Goal: Task Accomplishment & Management: Complete application form

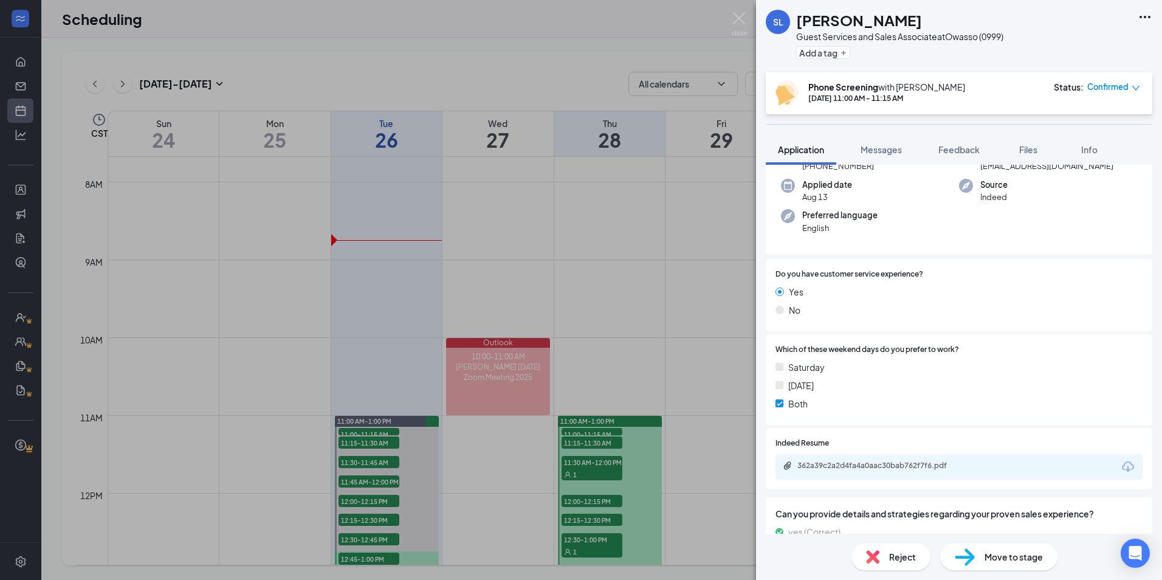
scroll to position [243, 0]
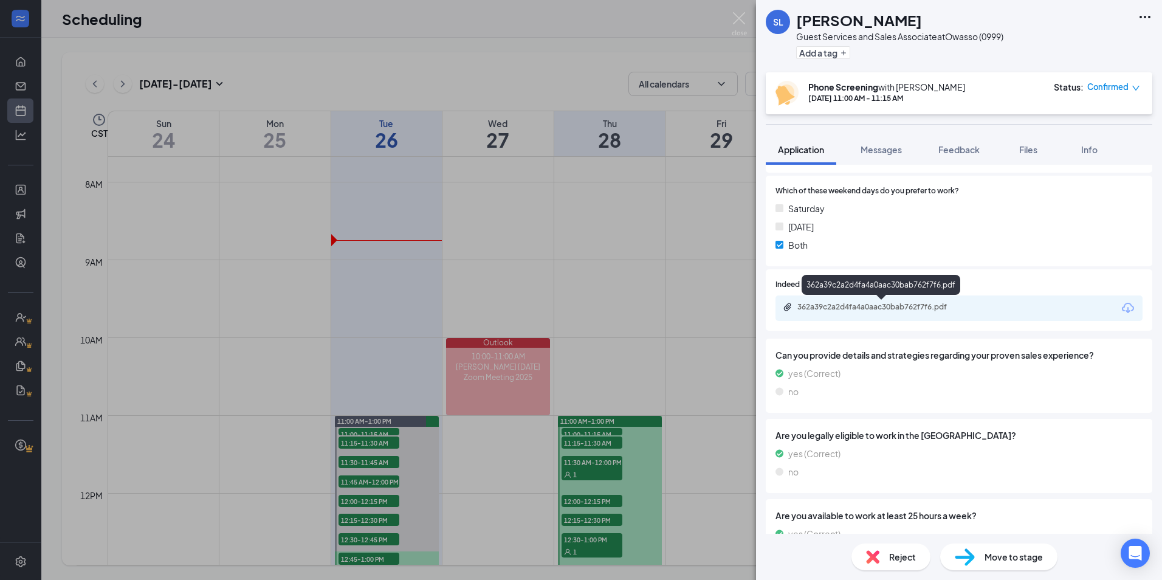
click at [931, 305] on div "362a39c2a2d4fa4a0aac30bab762f7f6.pdf" at bounding box center [882, 307] width 170 height 10
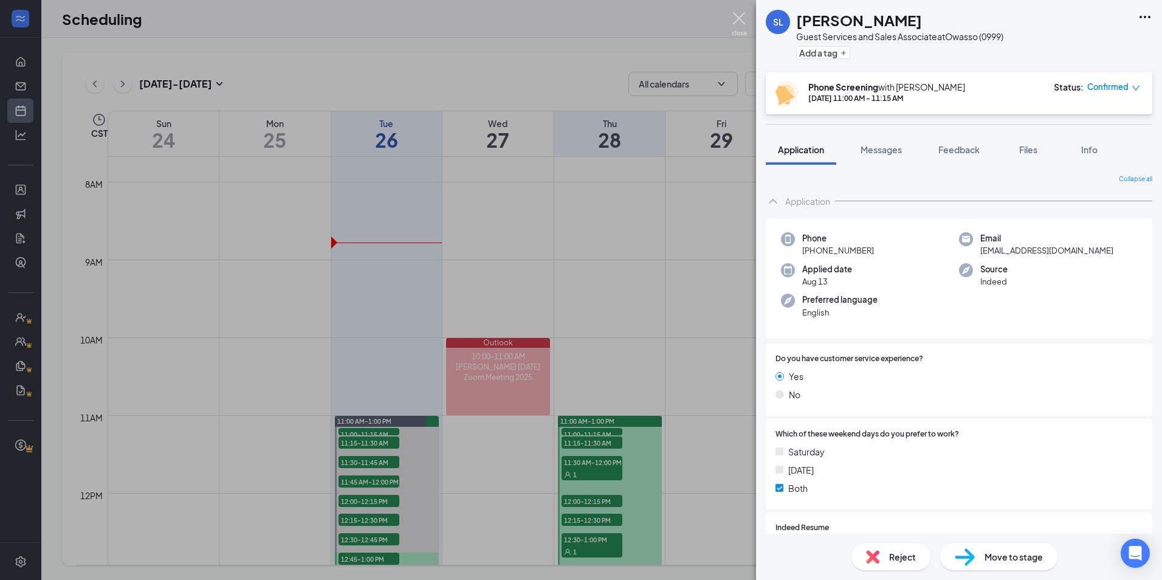
click at [736, 21] on img at bounding box center [739, 24] width 15 height 24
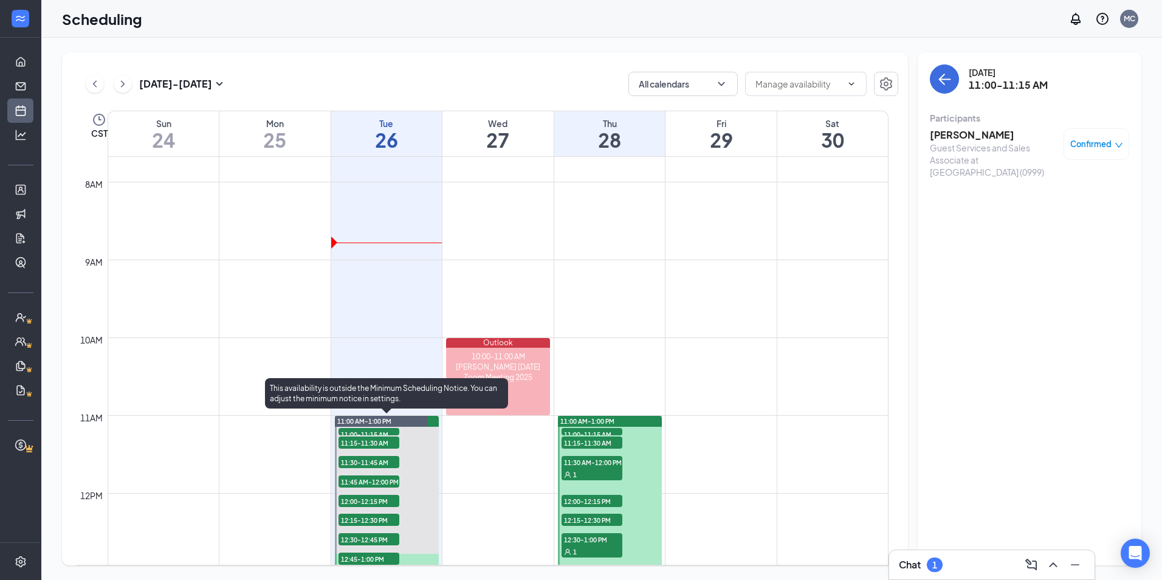
click at [351, 438] on span "11:15-11:30 AM" at bounding box center [368, 442] width 61 height 12
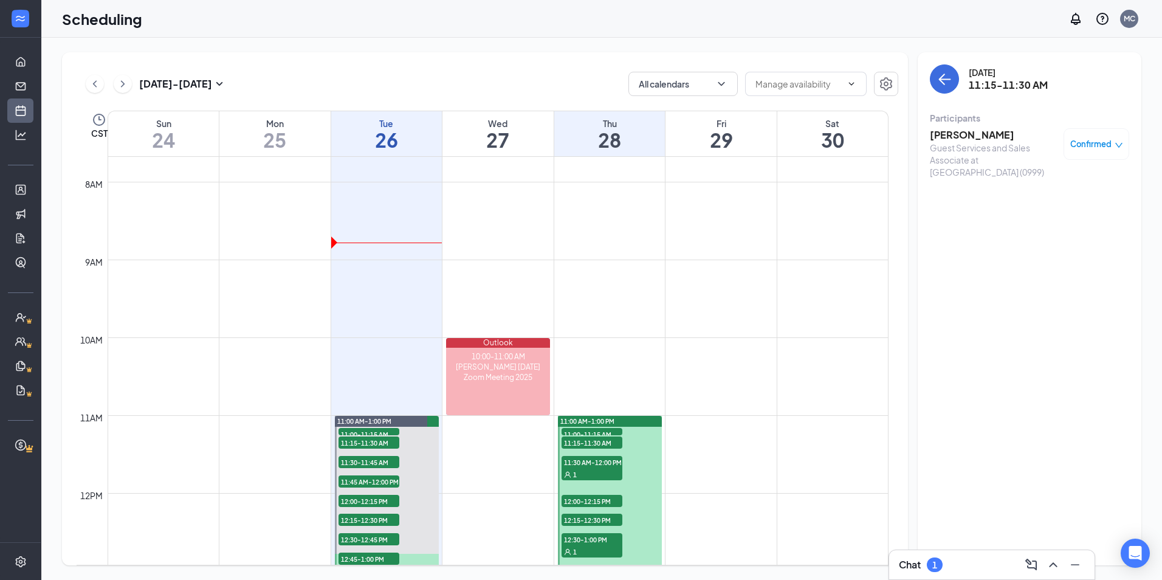
click at [942, 134] on h3 "Angel Yang" at bounding box center [994, 134] width 128 height 13
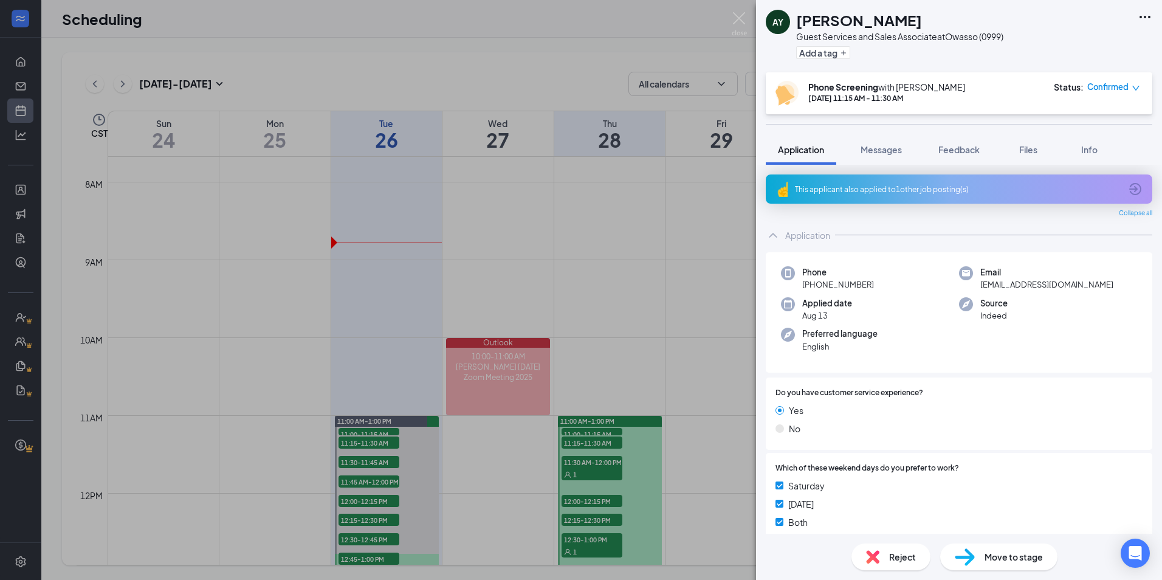
click at [888, 194] on div "This applicant also applied to 1 other job posting(s)" at bounding box center [958, 189] width 326 height 10
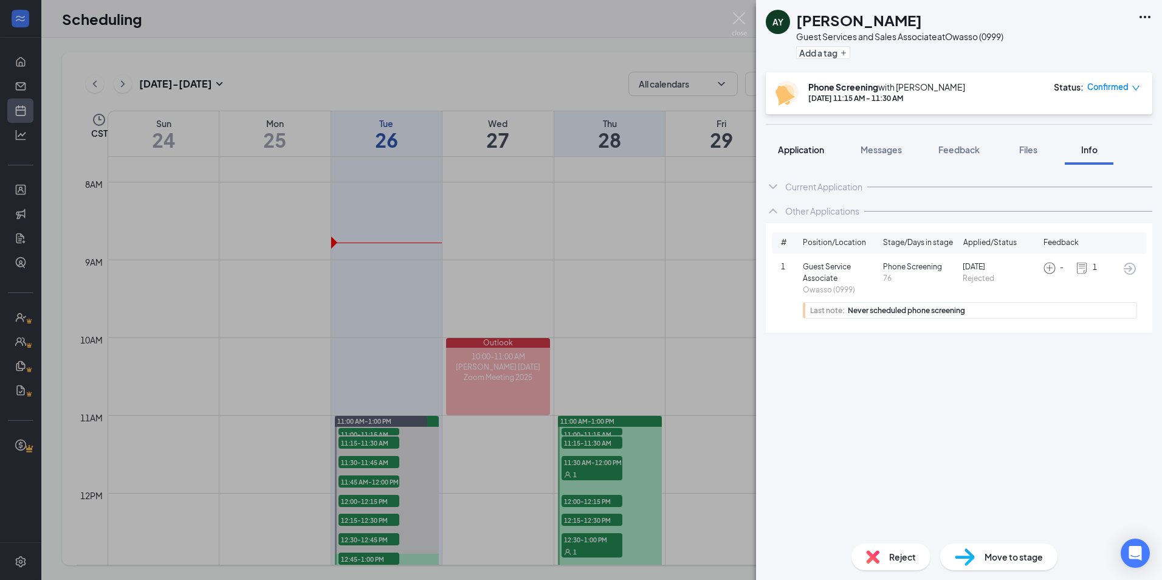
click at [815, 144] on span "Application" at bounding box center [801, 149] width 46 height 11
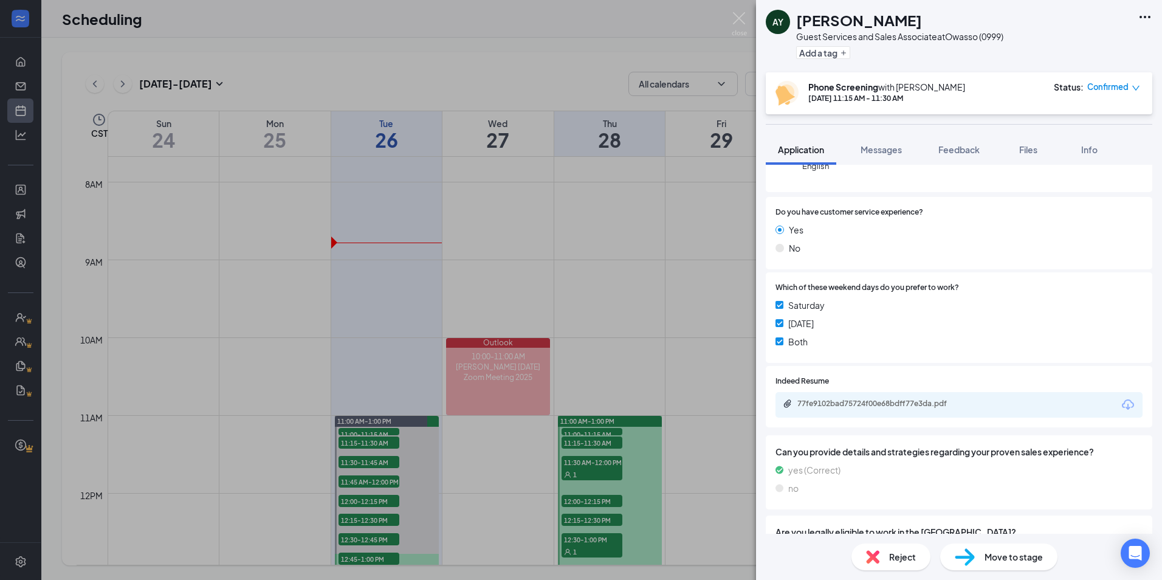
scroll to position [182, 0]
click at [915, 397] on div "77fe9102bad75724f00e68bdff77e3da.pdf" at bounding box center [882, 402] width 170 height 10
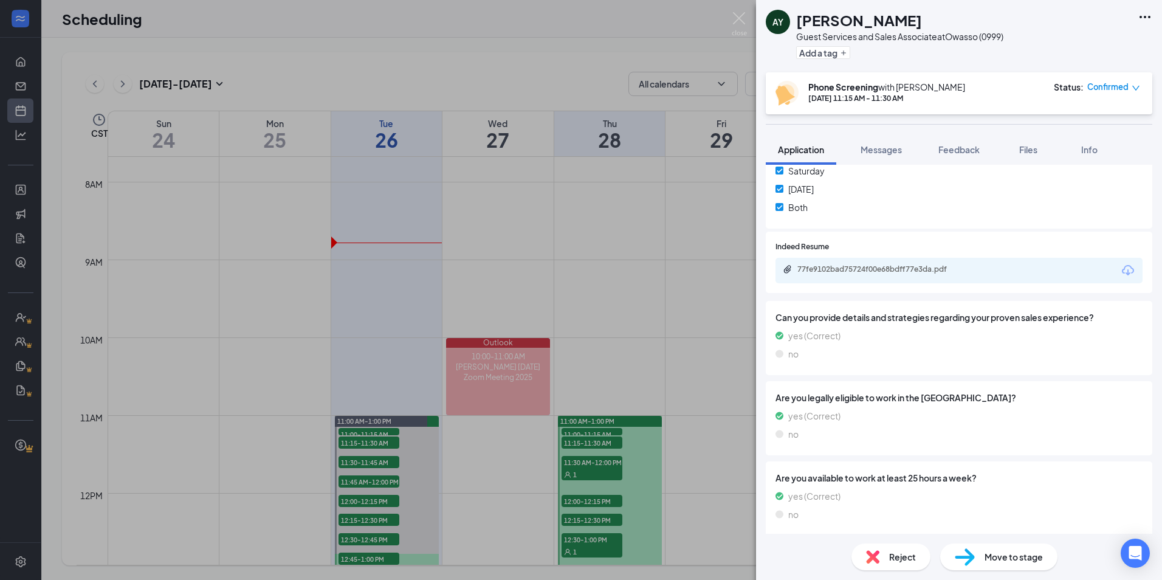
click at [883, 560] on div "Reject" at bounding box center [890, 556] width 79 height 27
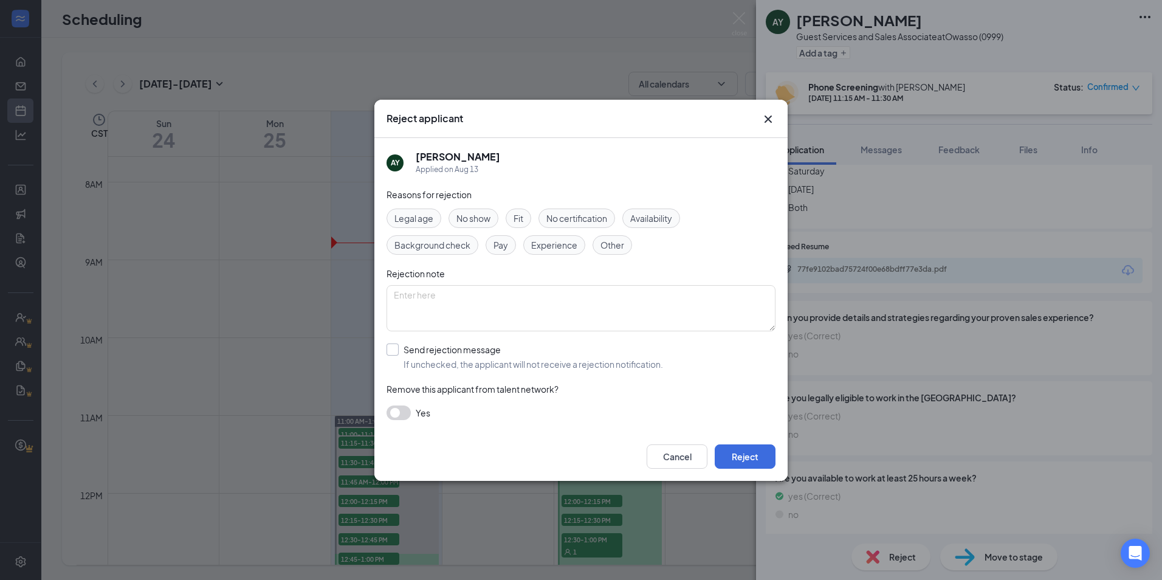
click at [391, 349] on input "Send rejection message If unchecked, the applicant will not receive a rejection…" at bounding box center [524, 356] width 276 height 27
checkbox input "true"
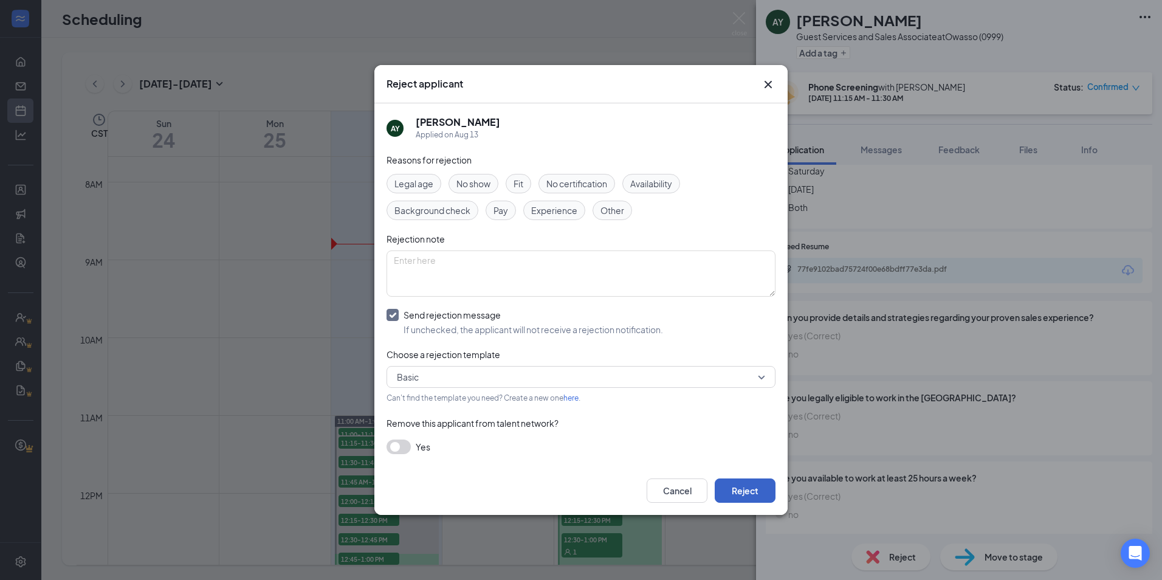
click at [744, 490] on button "Reject" at bounding box center [745, 490] width 61 height 24
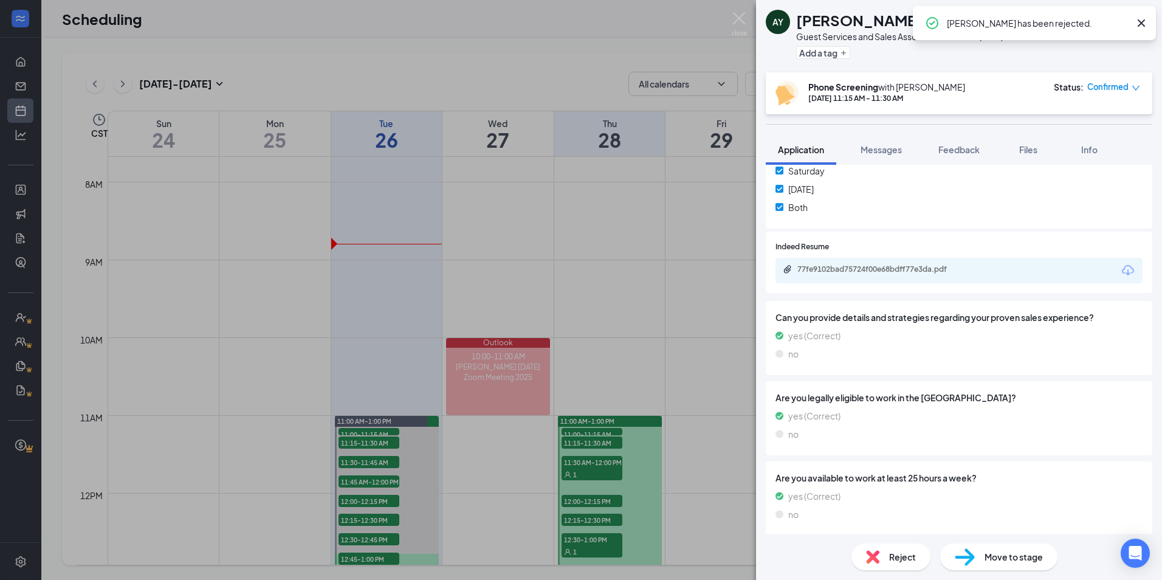
click at [729, 25] on div "AY Angel Yang Guest Services and Sales Associate at Owasso (0999) Add a tag Pho…" at bounding box center [581, 290] width 1162 height 580
click at [739, 25] on div "Scheduling MC" at bounding box center [601, 19] width 1120 height 38
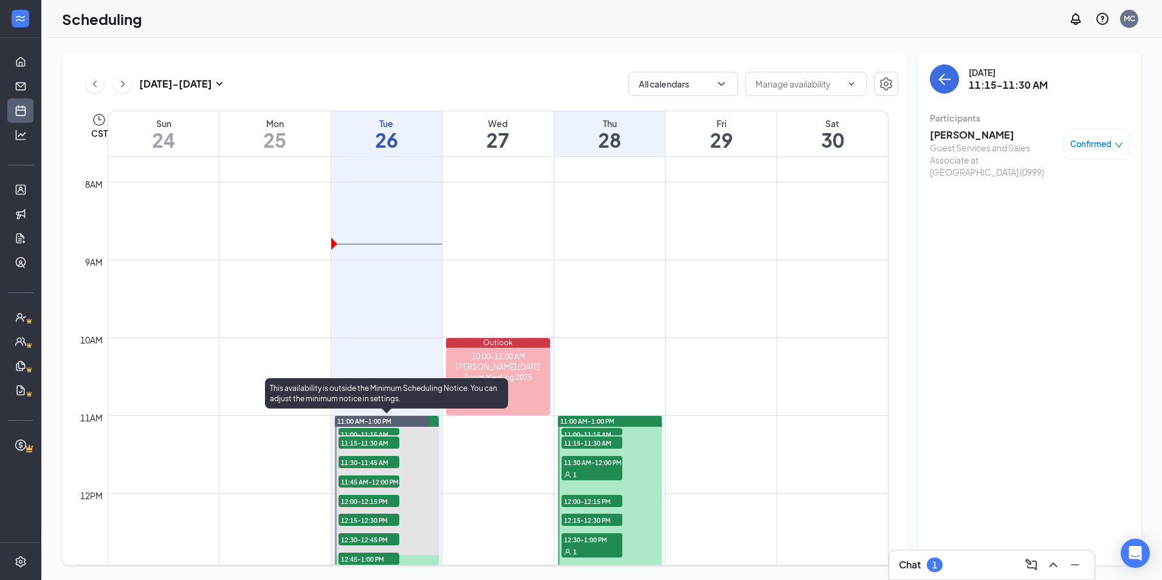
click at [362, 462] on span "11:30-11:45 AM" at bounding box center [368, 462] width 61 height 12
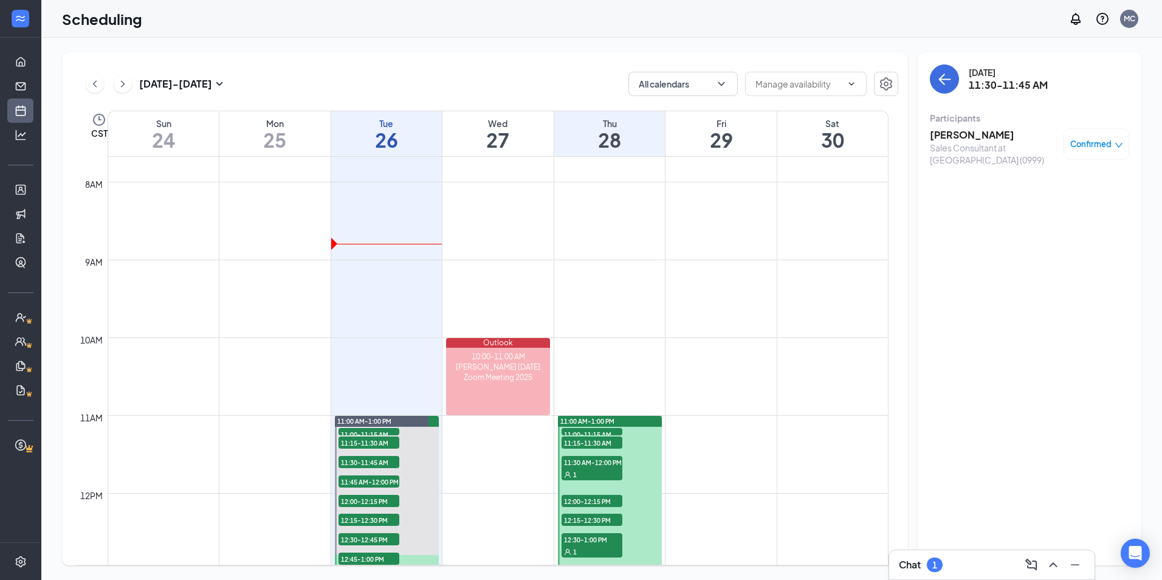
click at [950, 132] on h3 "Jennette Martinez" at bounding box center [994, 134] width 128 height 13
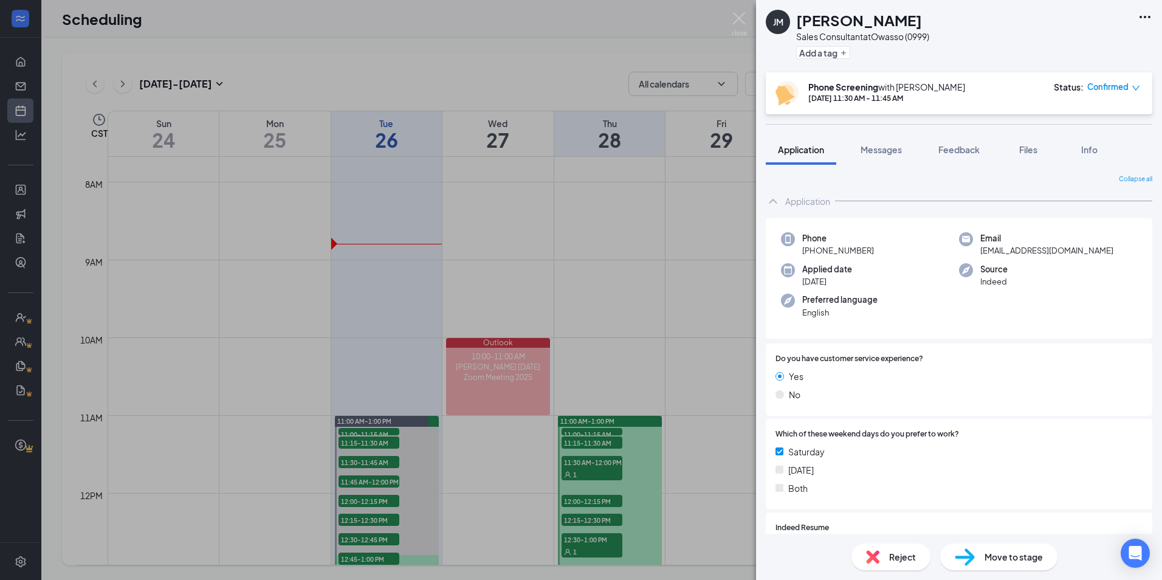
scroll to position [182, 0]
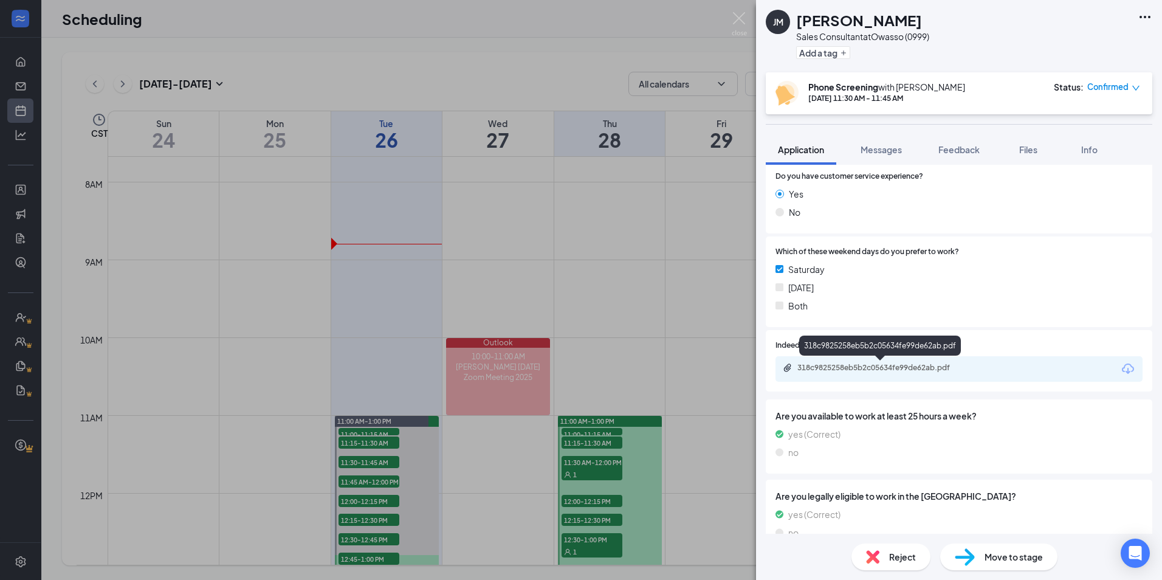
click at [838, 369] on div "318c9825258eb5b2c05634fe99de62ab.pdf" at bounding box center [882, 368] width 170 height 10
click at [741, 24] on img at bounding box center [739, 24] width 15 height 24
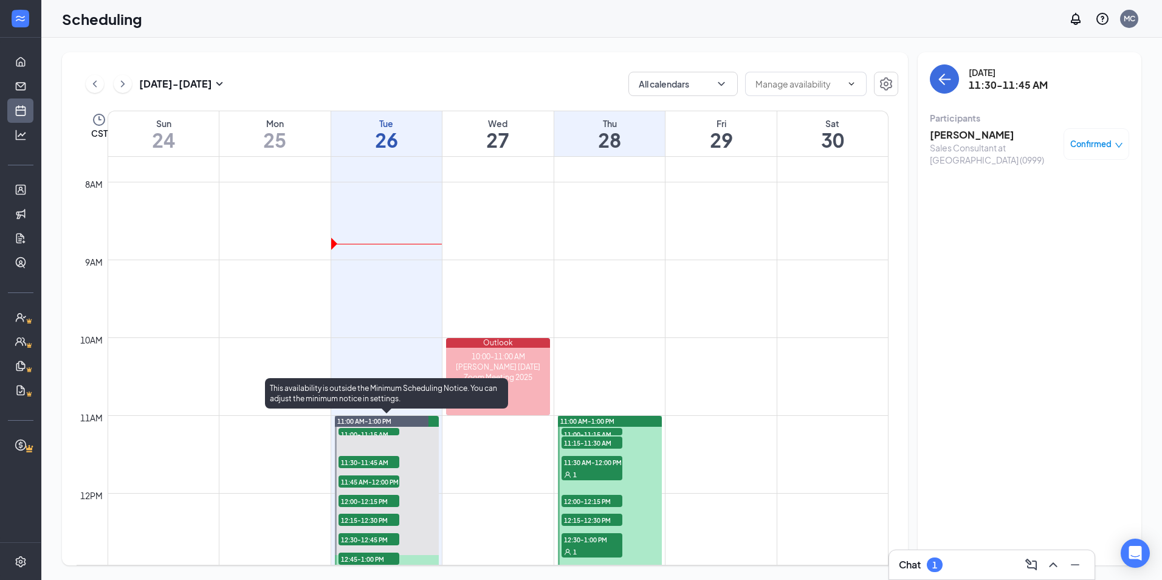
click at [365, 486] on span "11:45 AM-12:00 PM" at bounding box center [368, 481] width 61 height 12
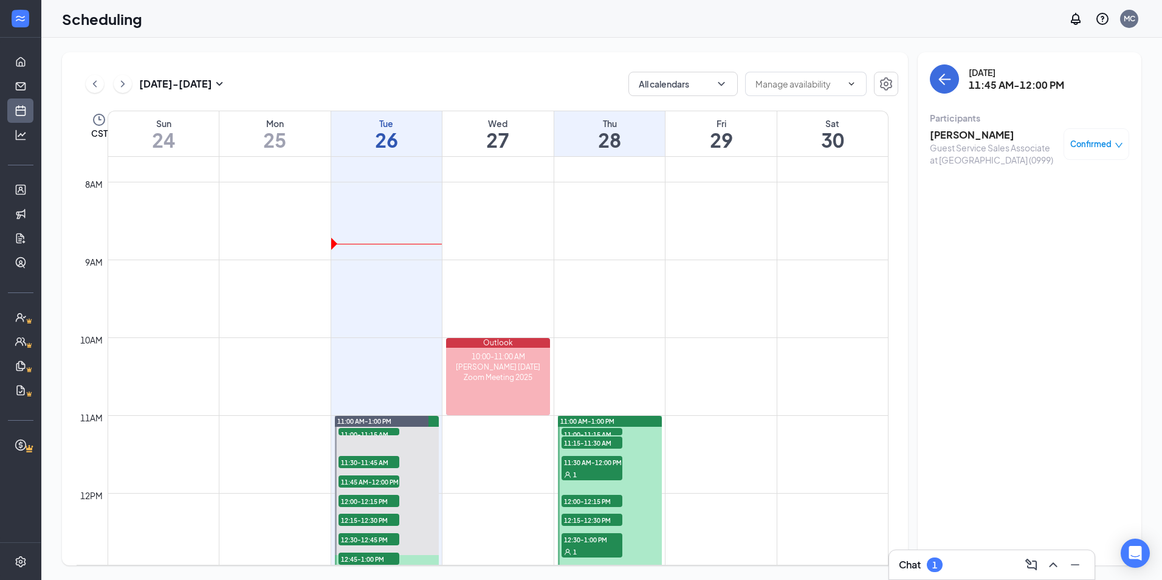
click at [961, 141] on h3 "Jazmin Frank" at bounding box center [994, 134] width 128 height 13
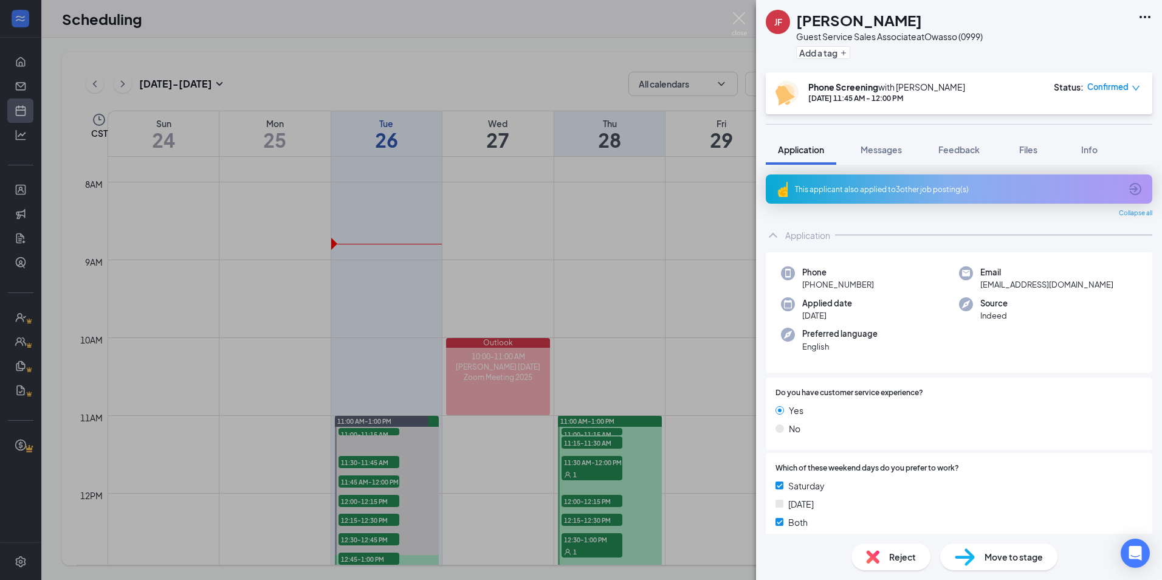
click at [924, 182] on div "This applicant also applied to 3 other job posting(s)" at bounding box center [959, 188] width 386 height 29
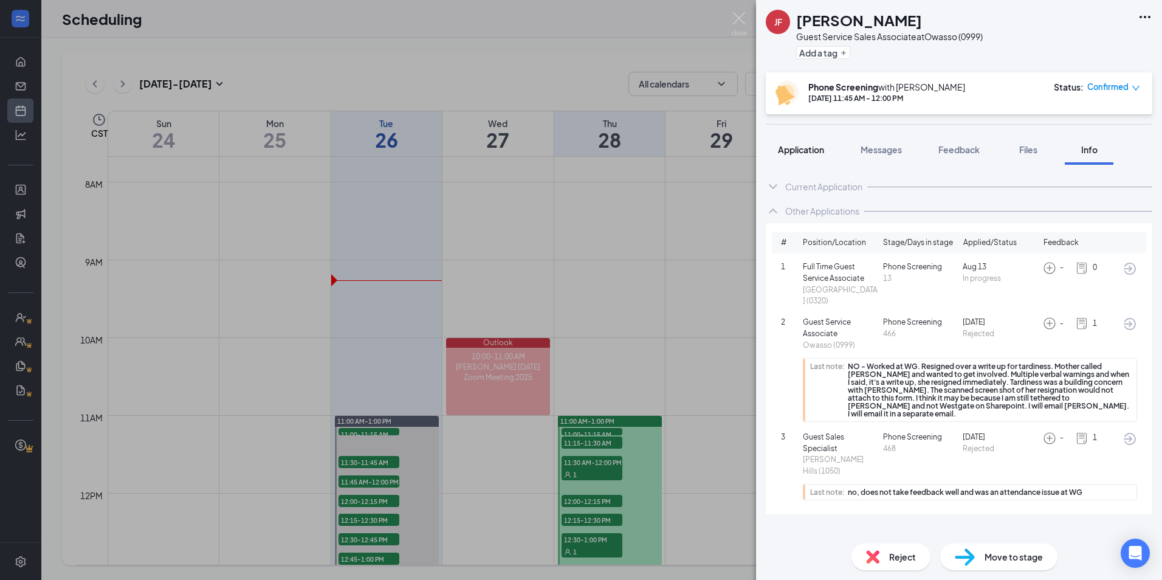
click at [804, 155] on div "Application" at bounding box center [801, 149] width 46 height 12
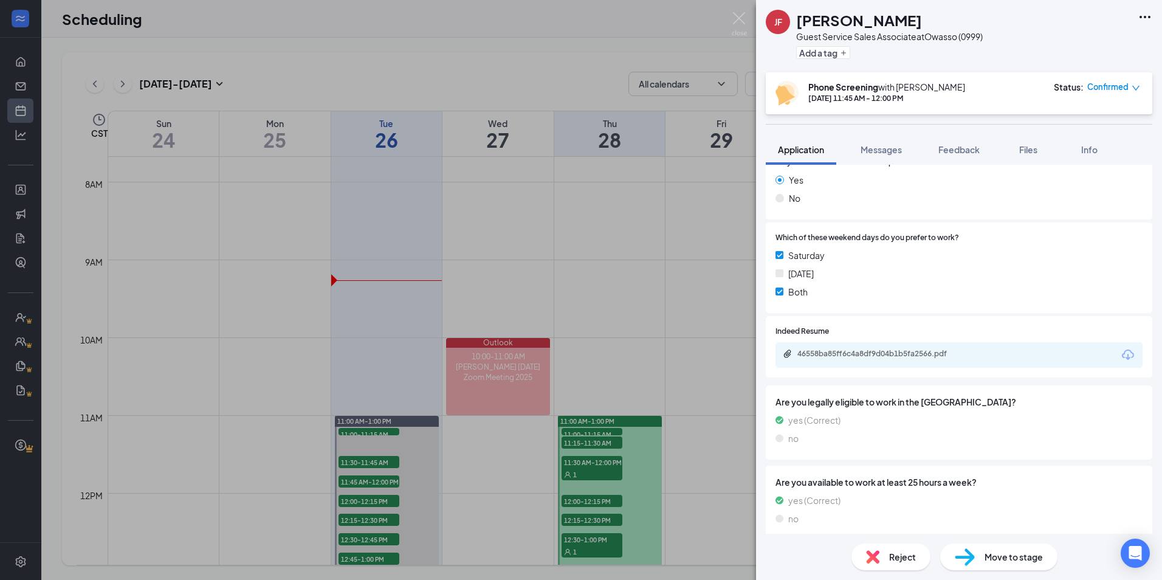
scroll to position [304, 0]
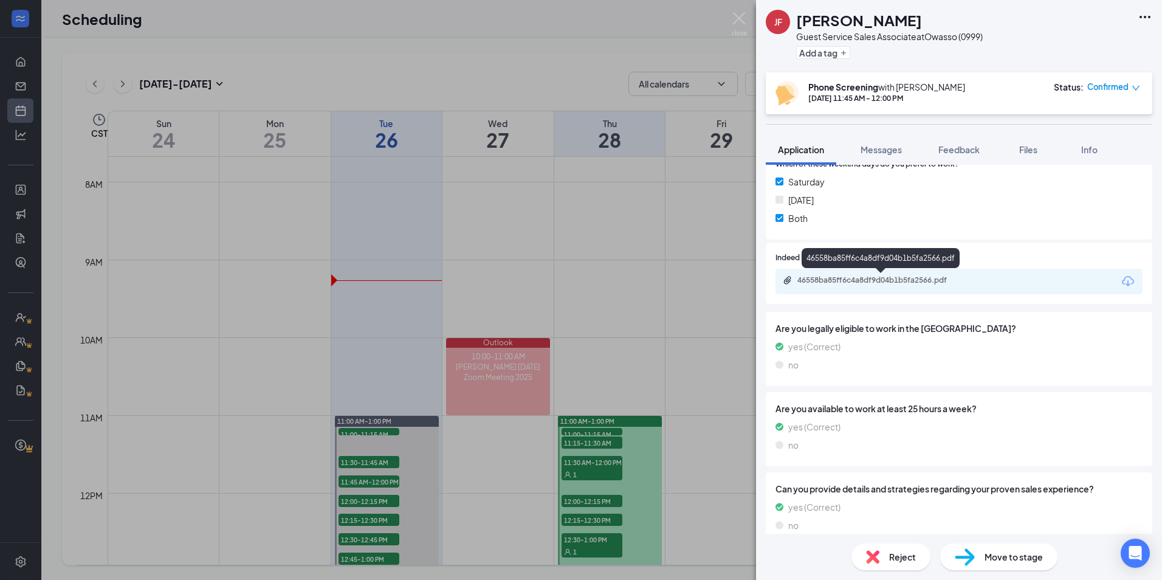
click at [947, 277] on div "46558ba85ff6c4a8df9d04b1b5fa2566.pdf" at bounding box center [958, 282] width 367 height 26
click at [910, 277] on div "46558ba85ff6c4a8df9d04b1b5fa2566.pdf" at bounding box center [882, 280] width 170 height 10
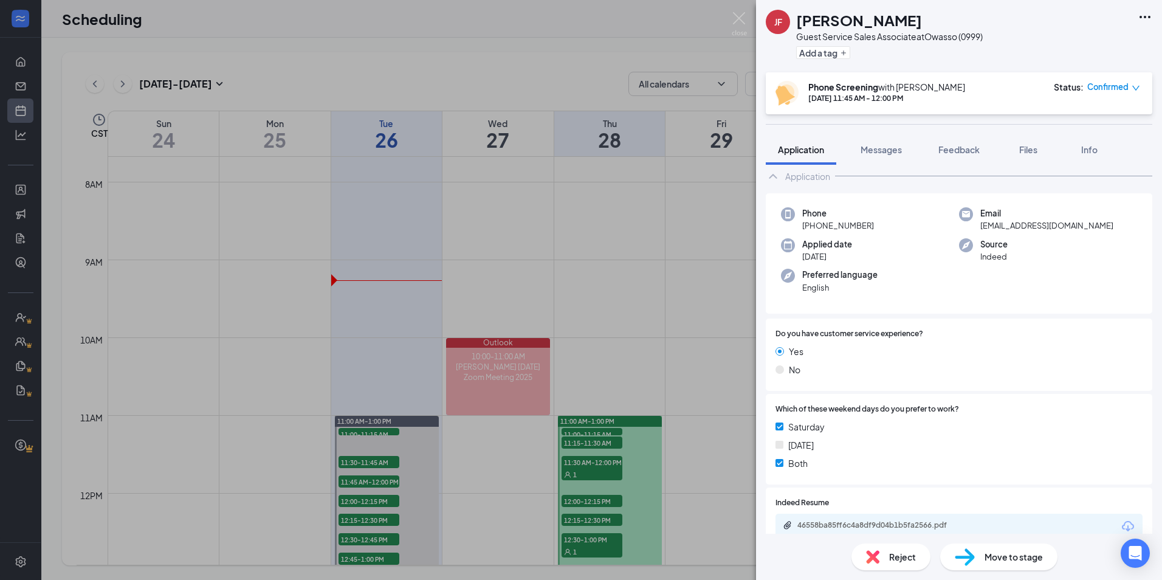
scroll to position [0, 0]
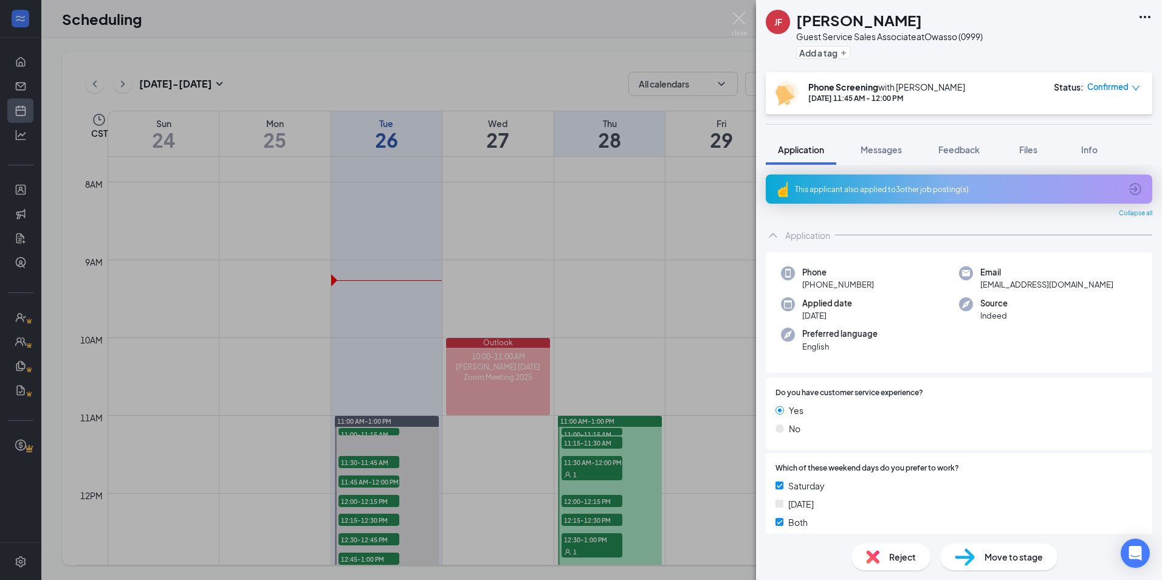
click at [938, 191] on div "This applicant also applied to 3 other job posting(s)" at bounding box center [958, 189] width 326 height 10
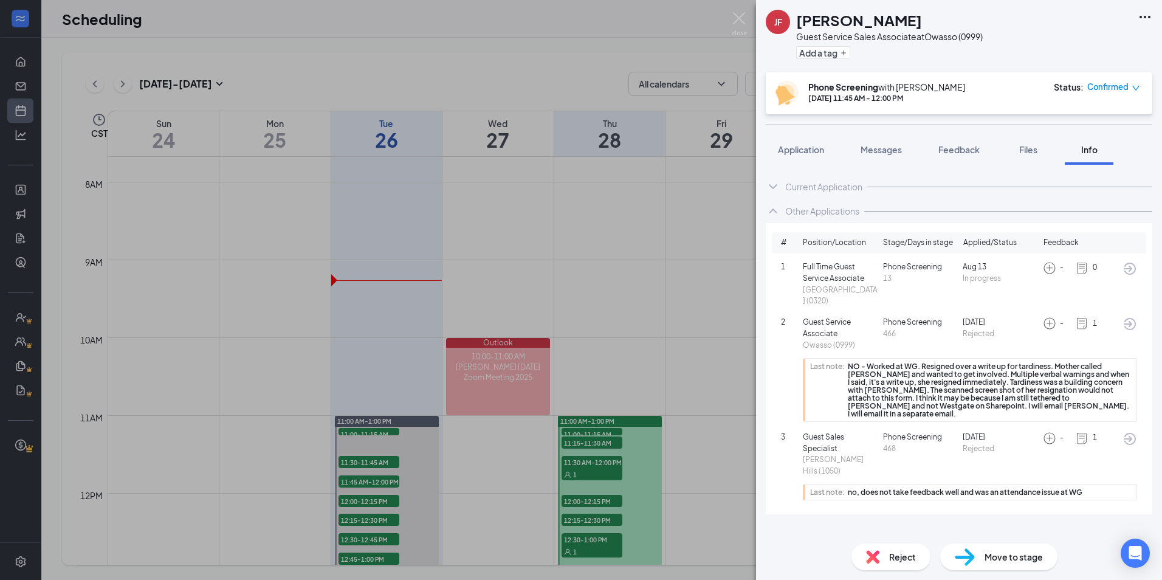
click at [897, 565] on div "Reject" at bounding box center [890, 556] width 79 height 27
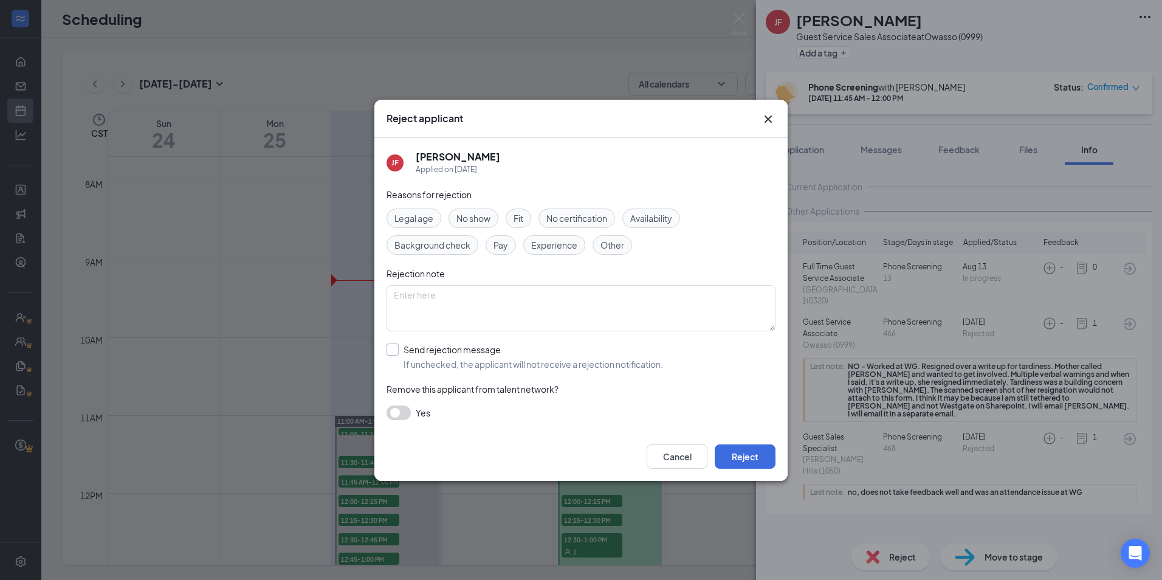
click at [394, 352] on input "Send rejection message If unchecked, the applicant will not receive a rejection…" at bounding box center [524, 356] width 276 height 27
checkbox input "true"
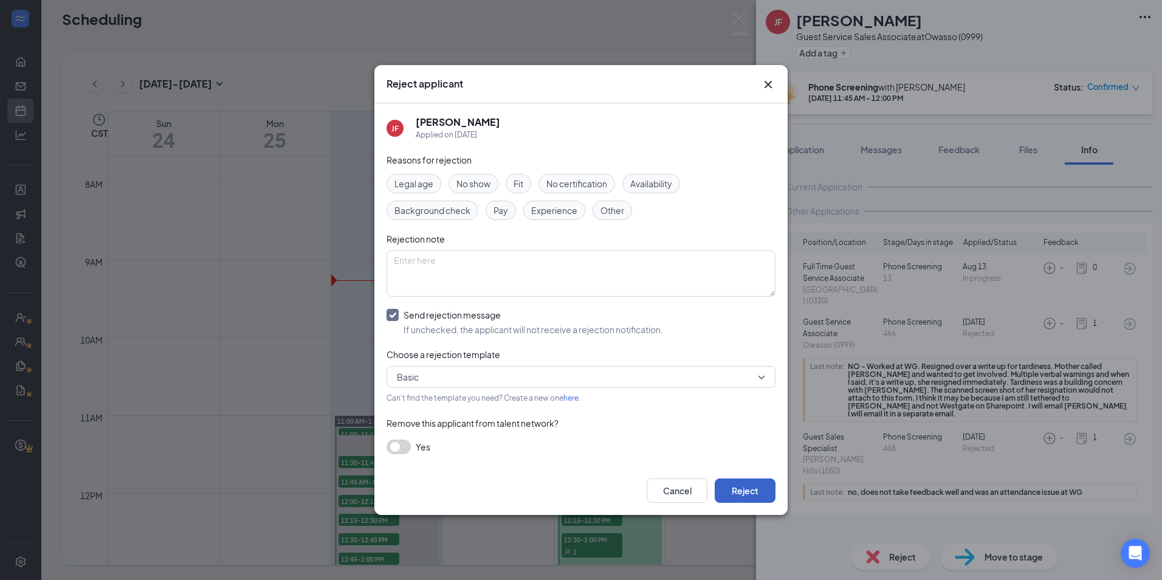
click at [727, 487] on button "Reject" at bounding box center [745, 490] width 61 height 24
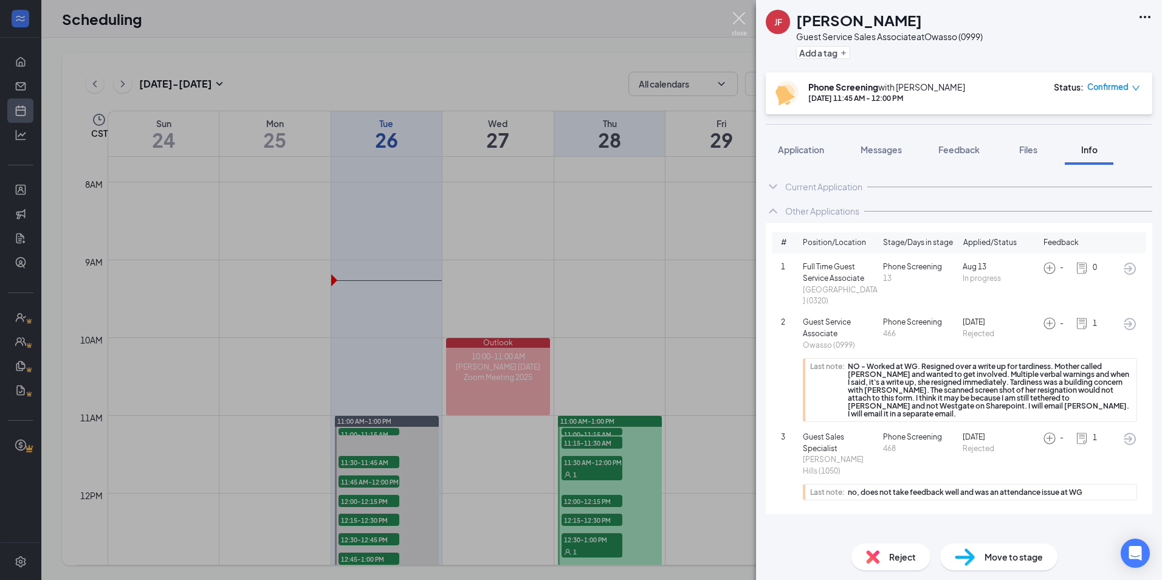
click at [738, 27] on img at bounding box center [739, 24] width 15 height 24
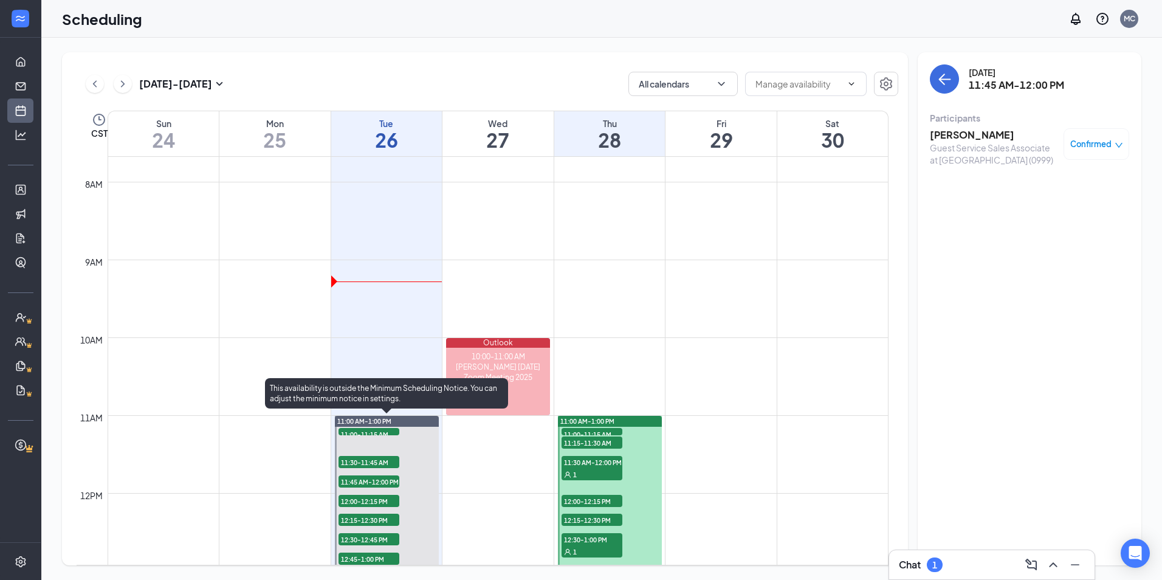
click at [357, 481] on span "11:45 AM-12:00 PM" at bounding box center [368, 481] width 61 height 12
click at [357, 499] on span "12:00-12:15 PM" at bounding box center [368, 501] width 61 height 12
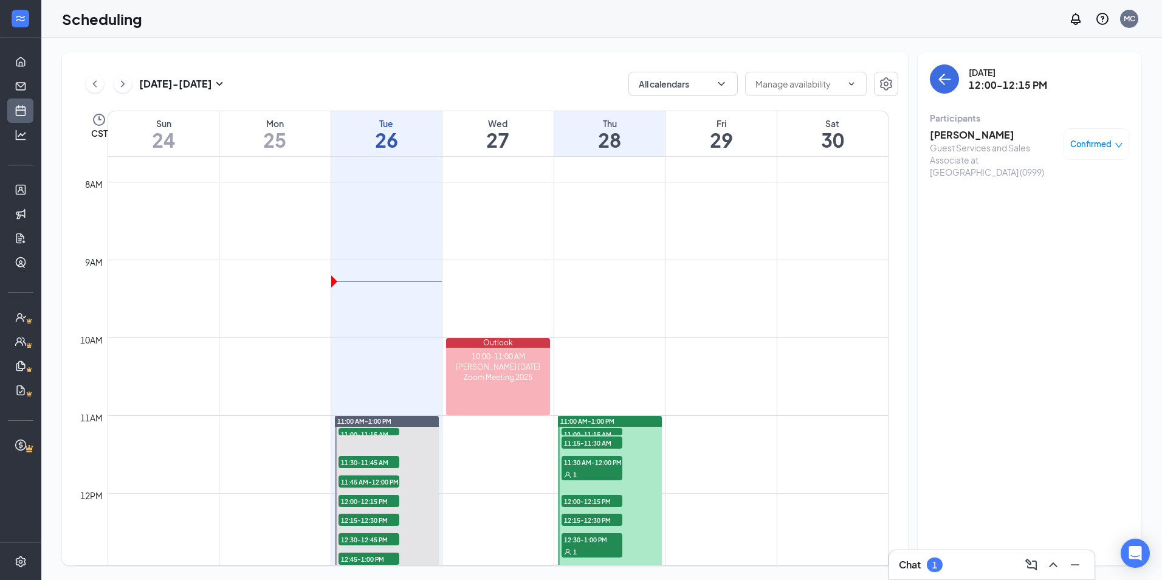
click at [958, 140] on h3 "Jamie Boatwright" at bounding box center [994, 134] width 128 height 13
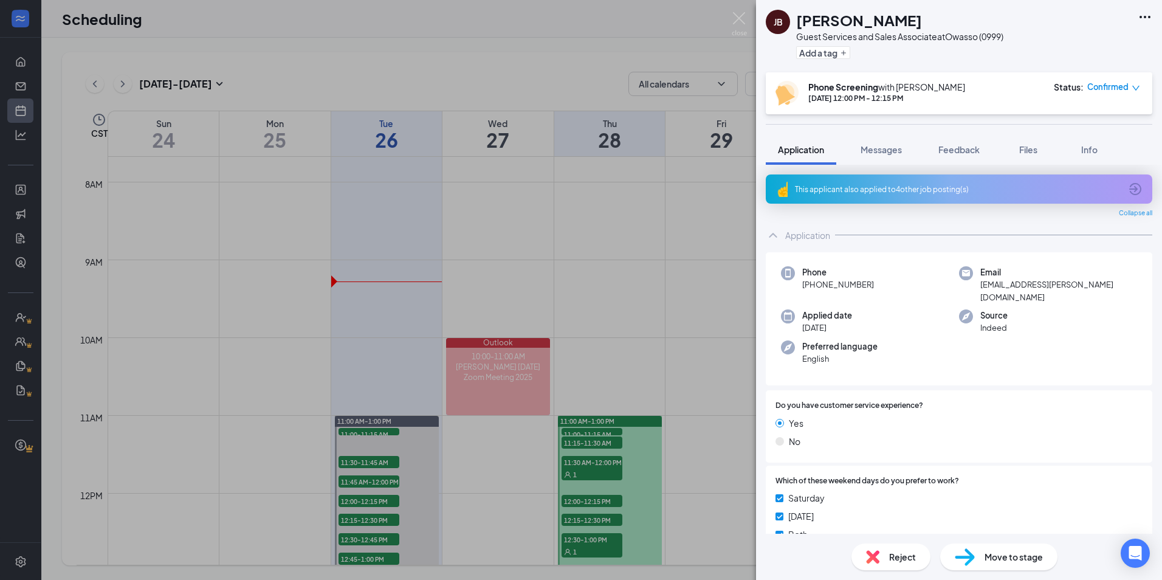
click at [921, 182] on div "This applicant also applied to 4 other job posting(s)" at bounding box center [959, 188] width 386 height 29
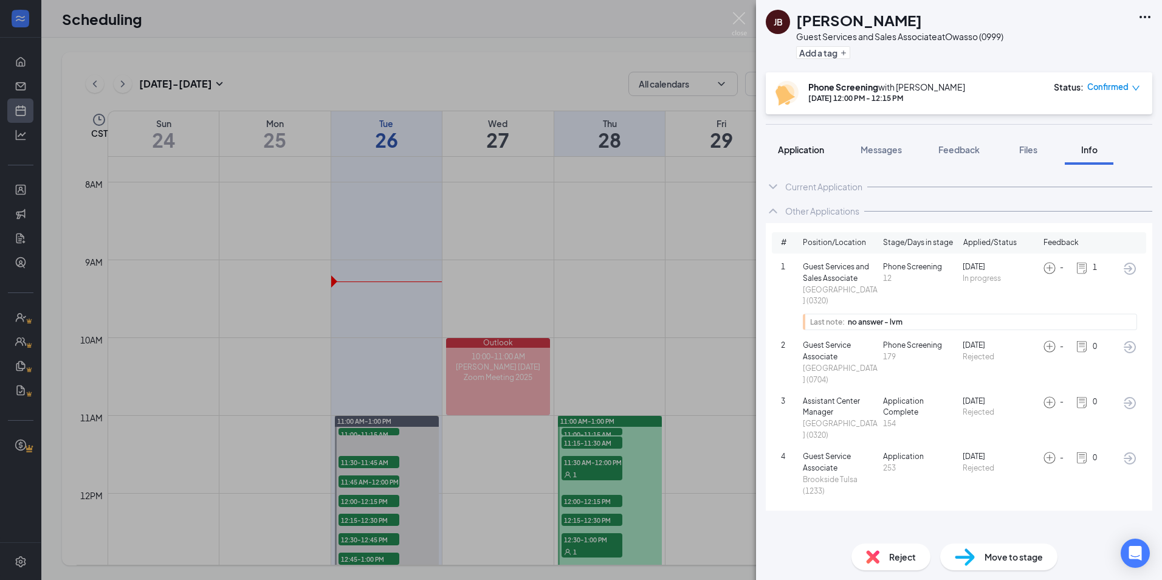
click at [802, 148] on span "Application" at bounding box center [801, 149] width 46 height 11
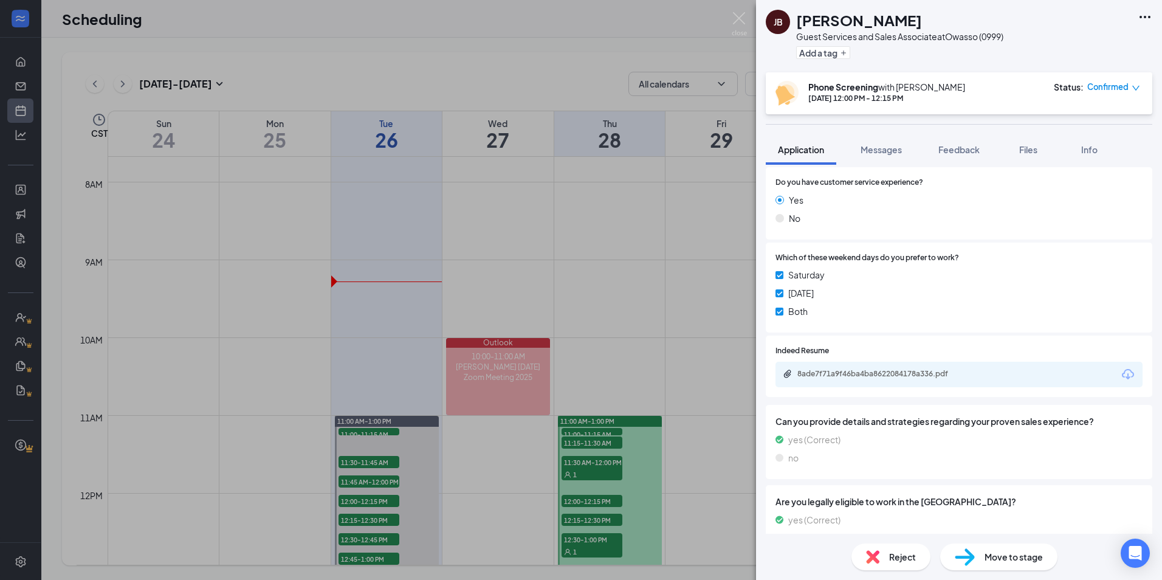
scroll to position [277, 0]
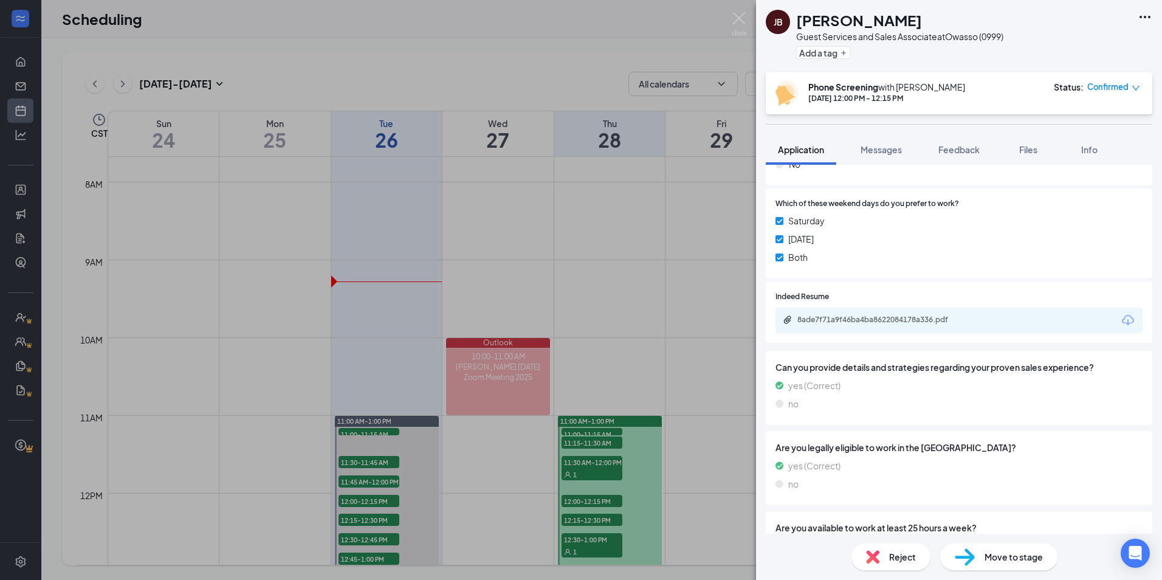
click at [948, 315] on div "8ade7f71a9f46ba4ba8622084178a336.pdf" at bounding box center [882, 320] width 170 height 10
click at [881, 555] on div "Reject" at bounding box center [890, 556] width 79 height 27
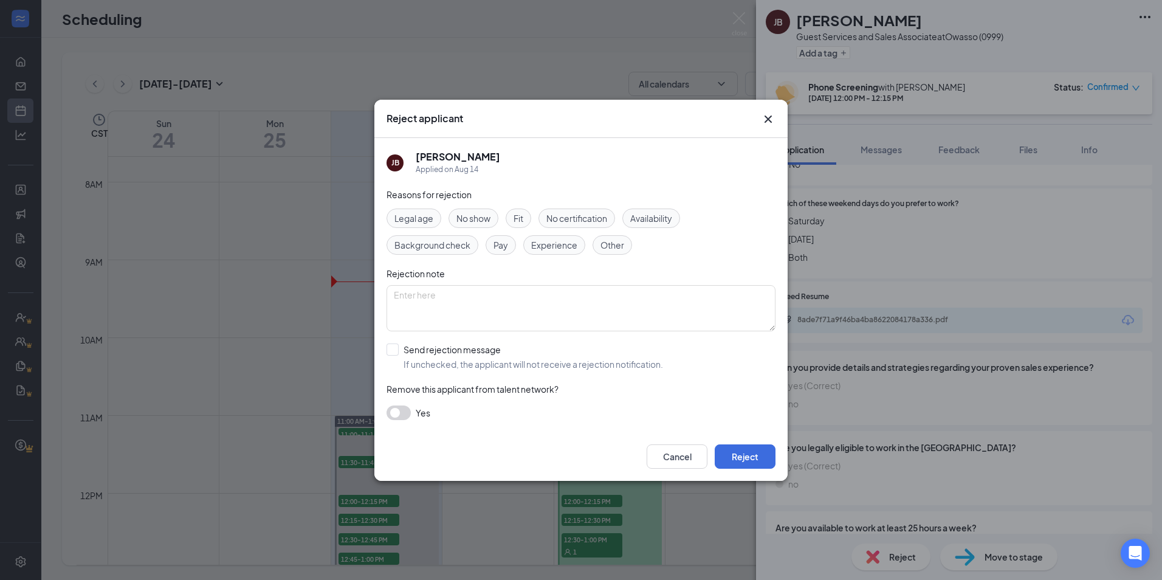
click at [389, 338] on div "Reasons for rejection Legal age No show Fit No certification Availability Backg…" at bounding box center [580, 310] width 389 height 244
click at [394, 348] on input "Send rejection message If unchecked, the applicant will not receive a rejection…" at bounding box center [524, 356] width 276 height 27
checkbox input "true"
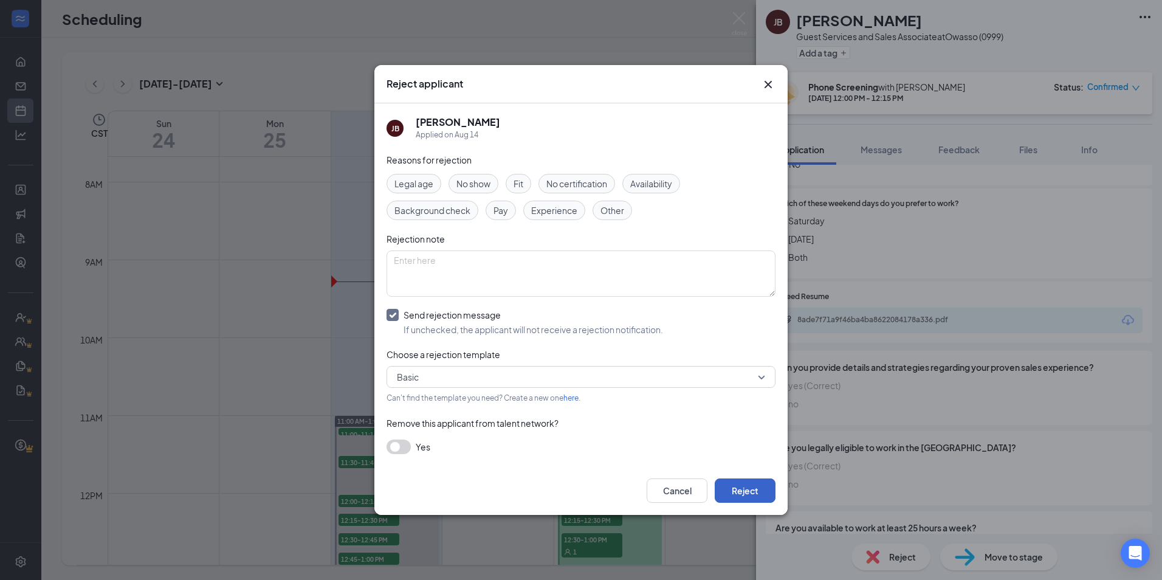
click at [753, 490] on button "Reject" at bounding box center [745, 490] width 61 height 24
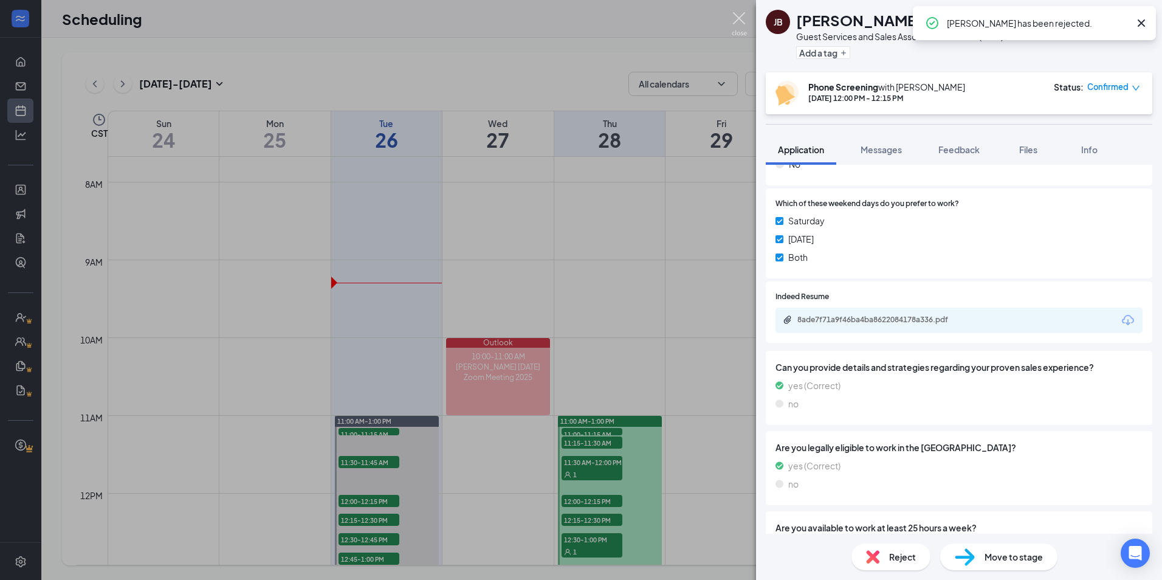
click at [742, 21] on img at bounding box center [739, 24] width 15 height 24
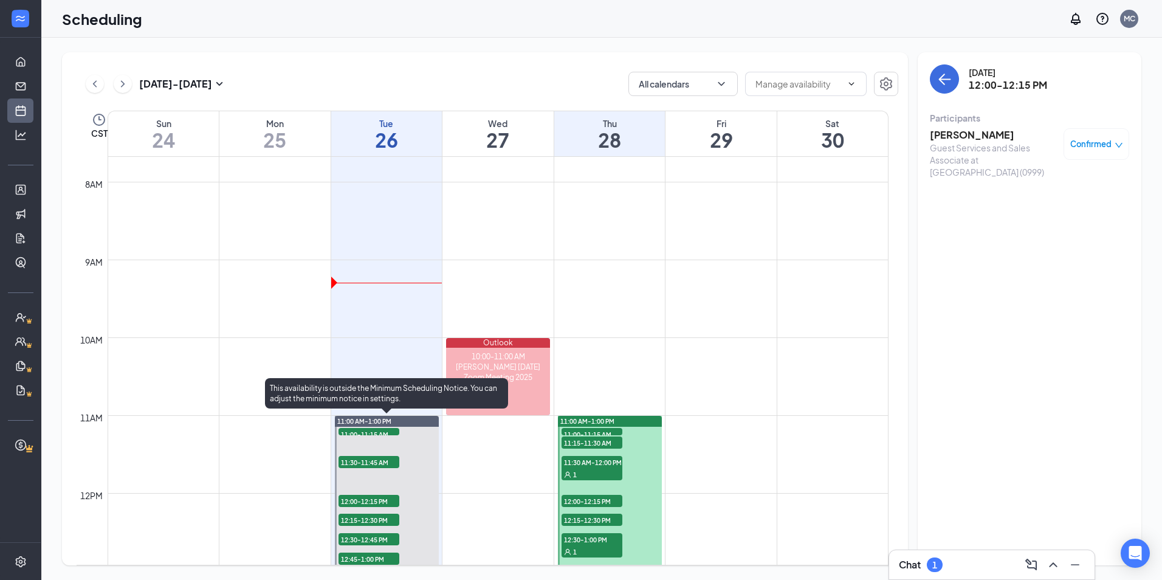
click at [387, 518] on span "12:15-12:30 PM" at bounding box center [368, 519] width 61 height 12
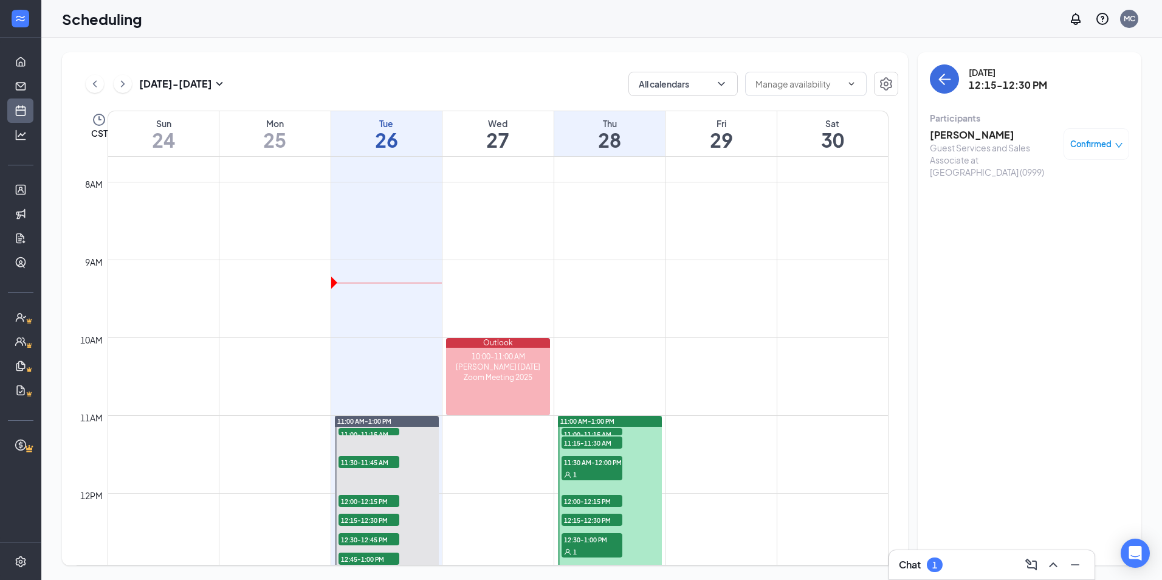
click at [969, 135] on h3 "Adriana Ibarra" at bounding box center [994, 134] width 128 height 13
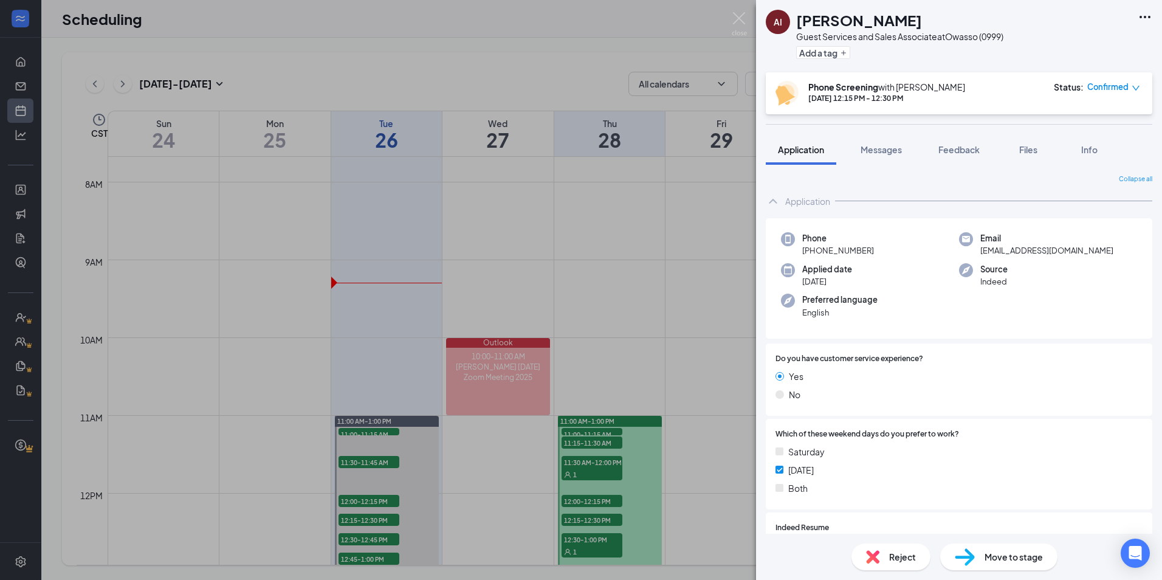
scroll to position [243, 0]
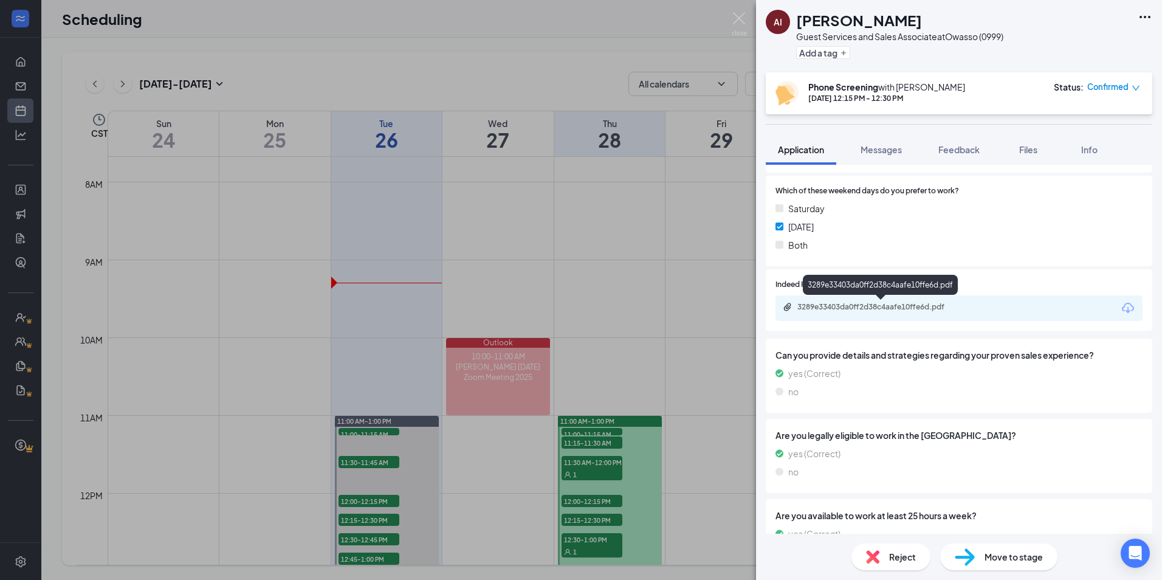
click at [897, 309] on div "3289e33403da0ff2d38c4aafe10ffe6d.pdf" at bounding box center [882, 307] width 170 height 10
click at [889, 559] on span "Reject" at bounding box center [902, 556] width 27 height 13
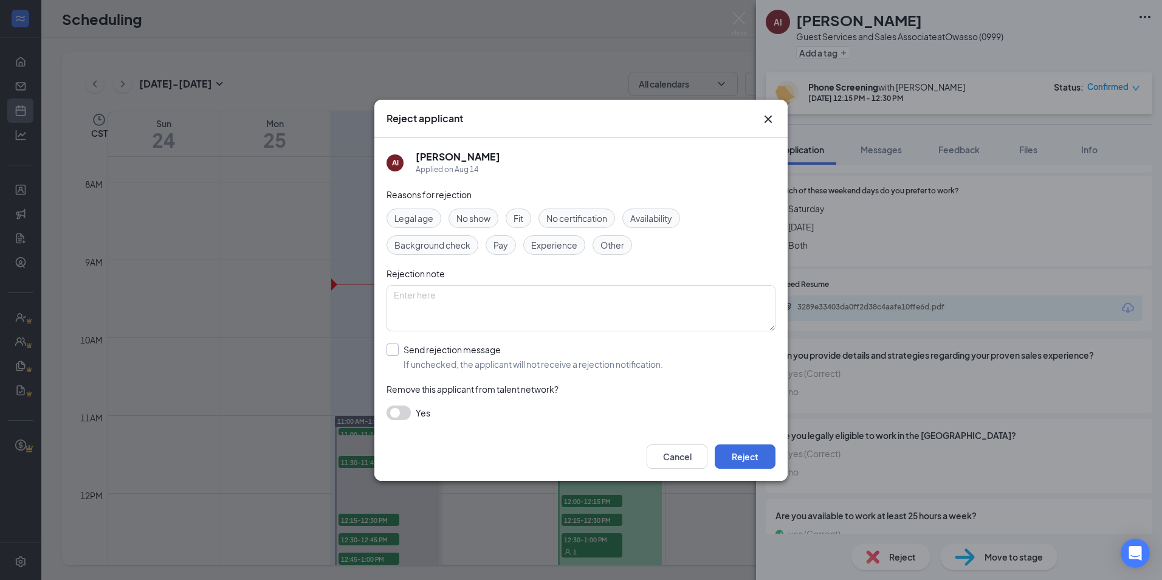
click at [394, 352] on input "Send rejection message If unchecked, the applicant will not receive a rejection…" at bounding box center [524, 356] width 276 height 27
checkbox input "true"
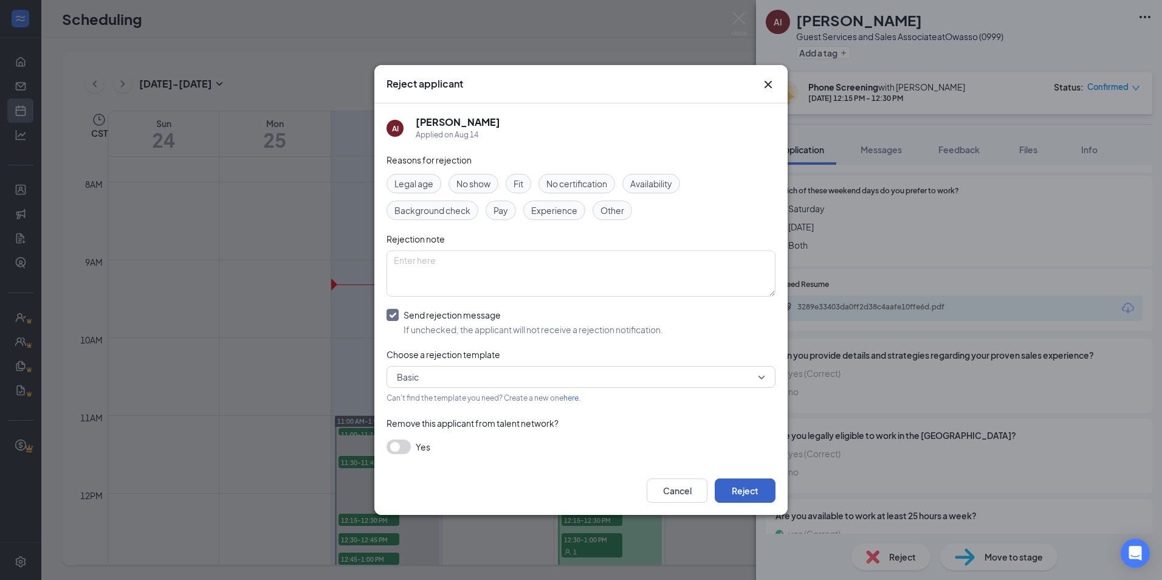
click at [735, 486] on button "Reject" at bounding box center [745, 490] width 61 height 24
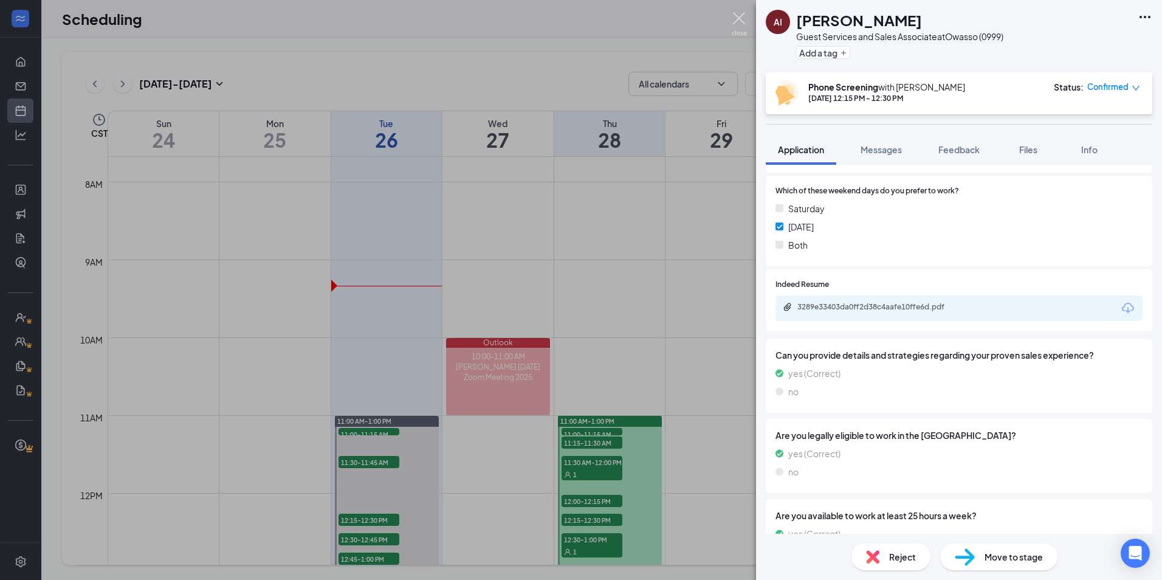
click at [742, 23] on img at bounding box center [739, 24] width 15 height 24
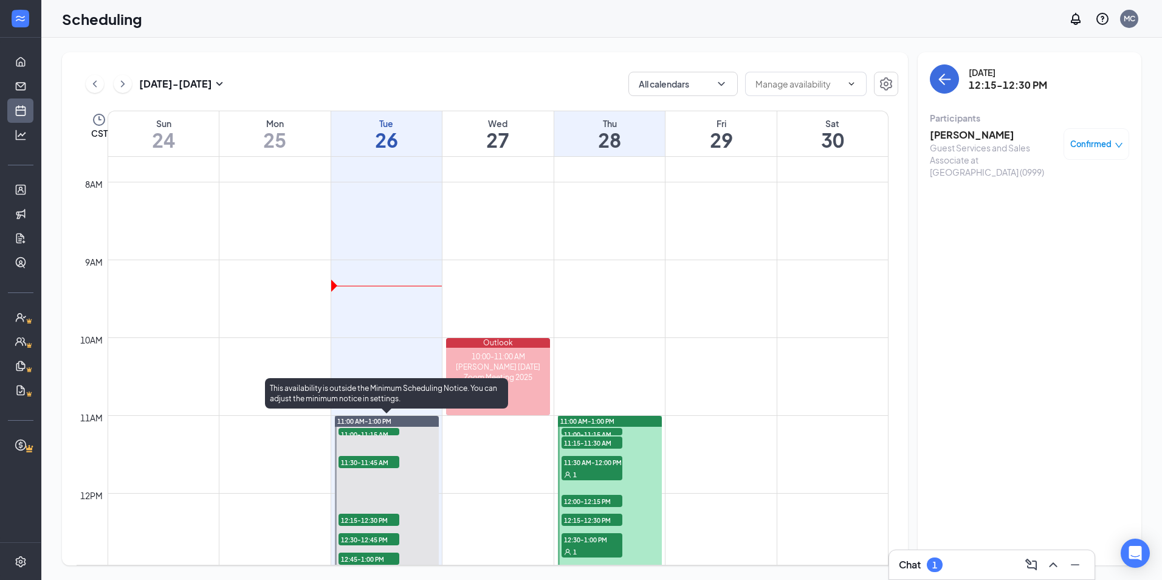
click at [345, 534] on span "12:30-12:45 PM" at bounding box center [368, 539] width 61 height 12
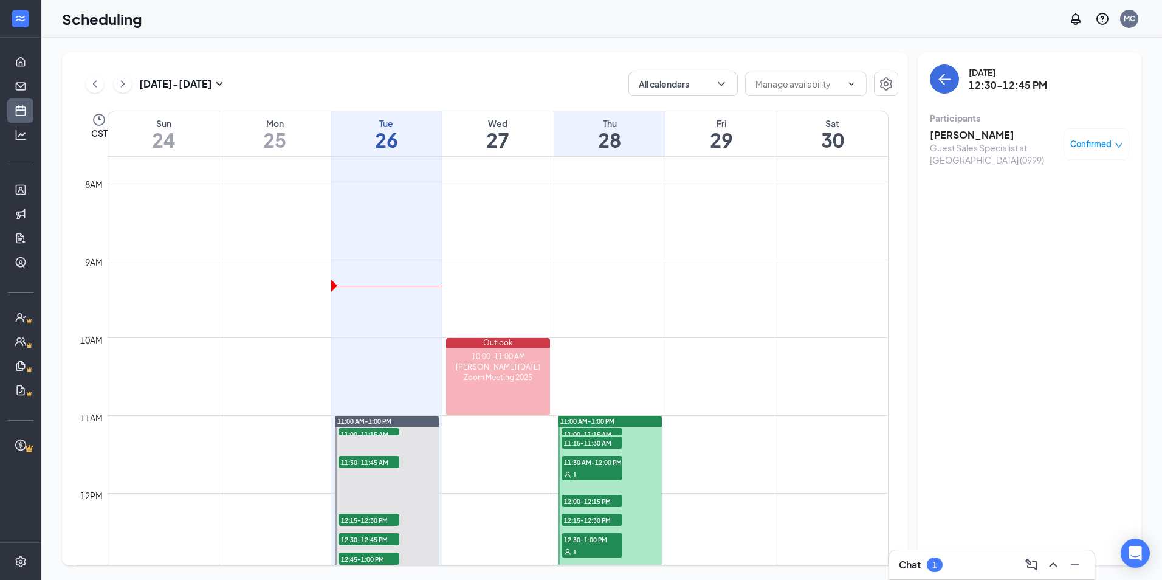
click at [952, 131] on h3 "Owen Skilton" at bounding box center [994, 134] width 128 height 13
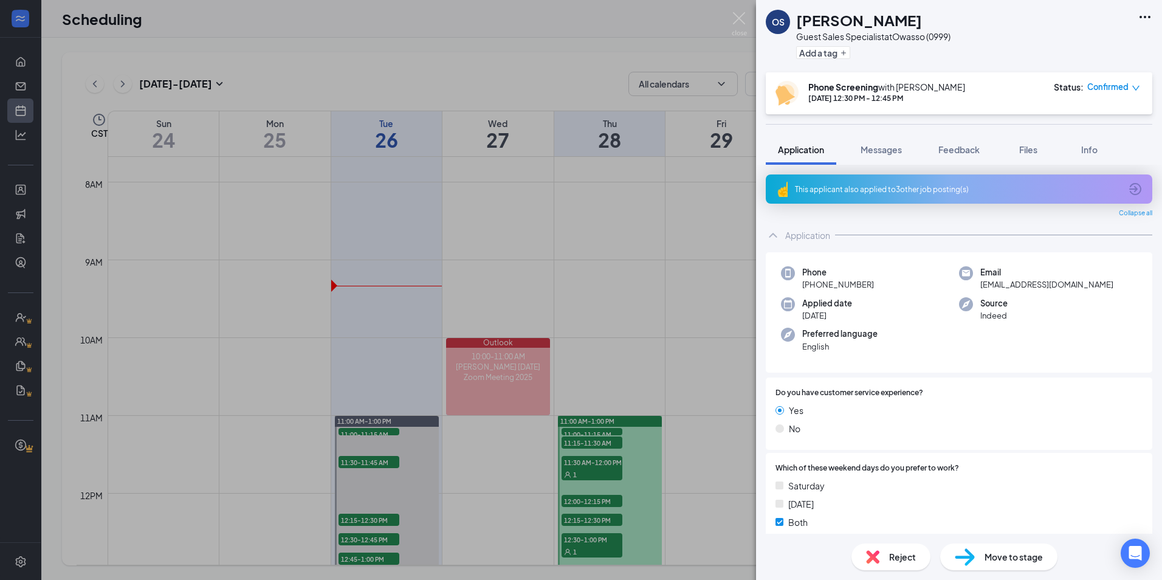
click at [880, 191] on div "This applicant also applied to 3 other job posting(s)" at bounding box center [958, 189] width 326 height 10
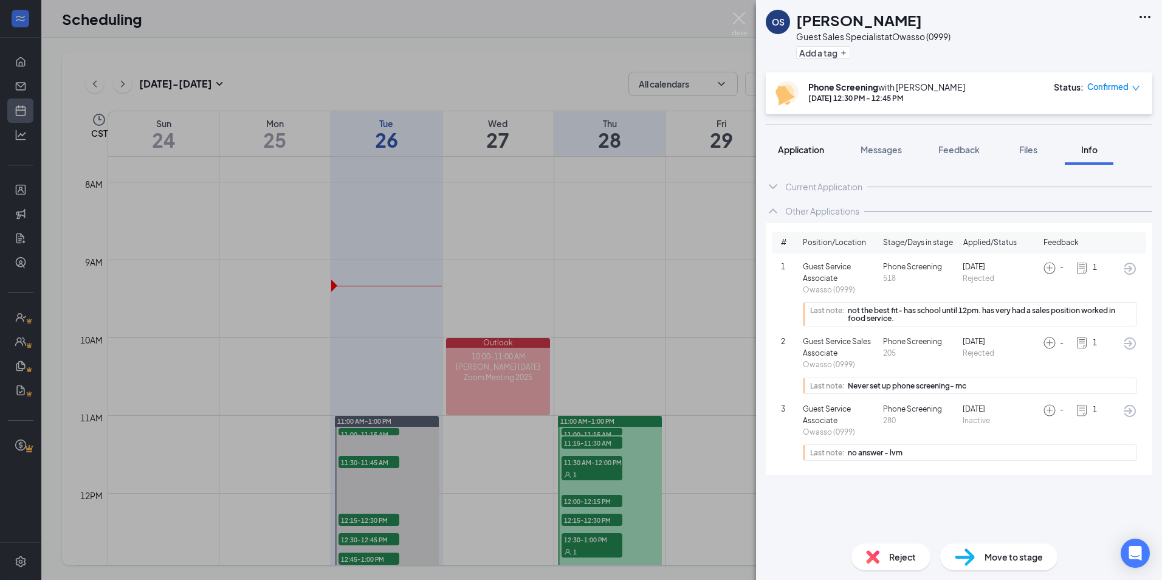
click at [800, 155] on div "Application" at bounding box center [801, 149] width 46 height 12
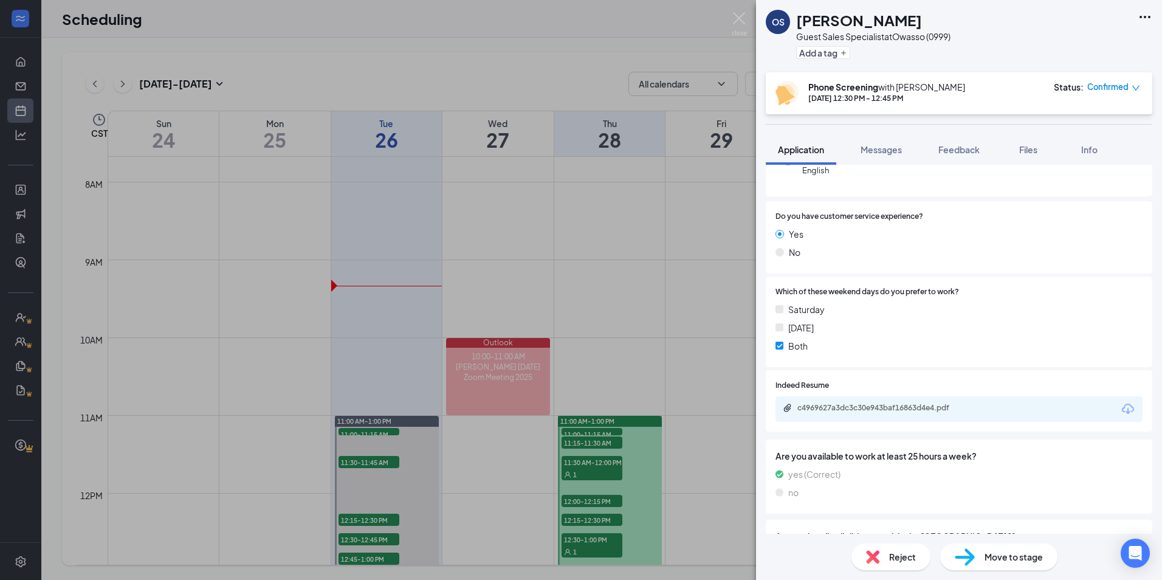
scroll to position [182, 0]
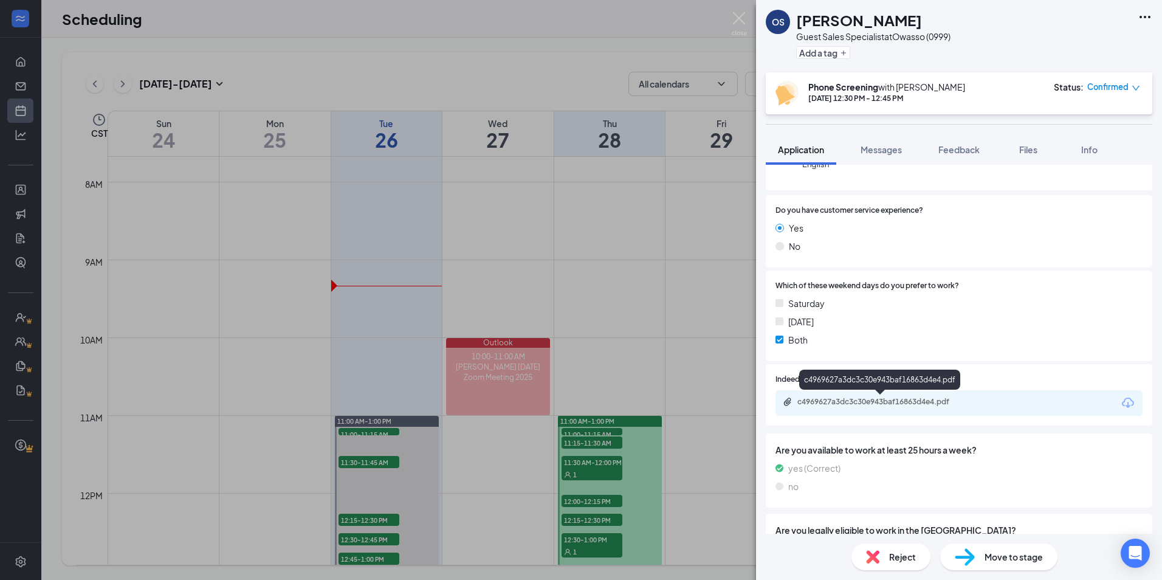
click at [919, 405] on div "c4969627a3dc3c30e943baf16863d4e4.pdf" at bounding box center [882, 402] width 170 height 10
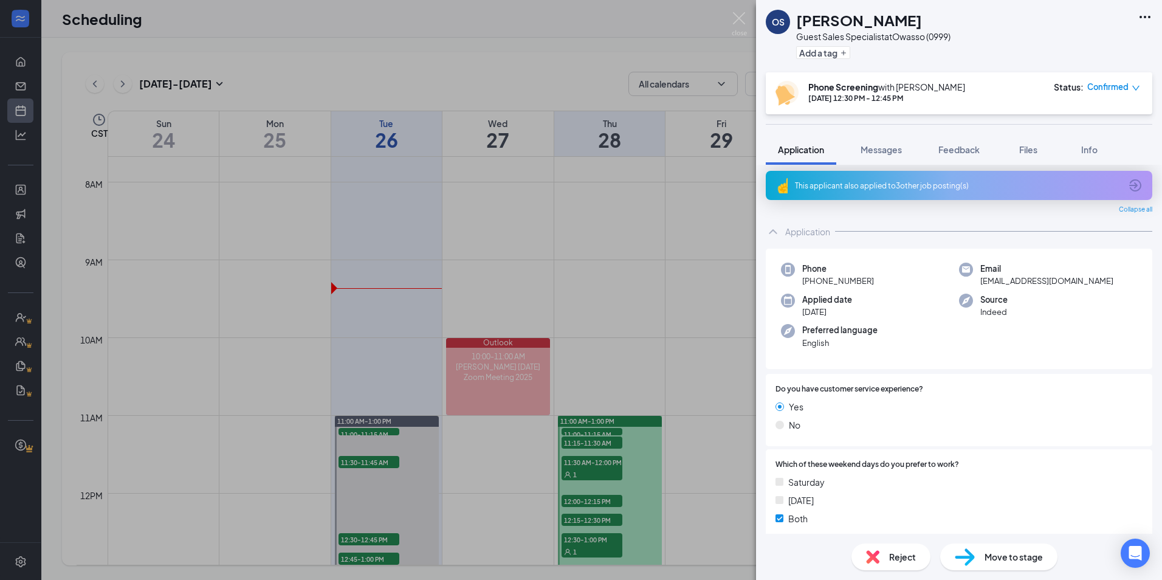
scroll to position [0, 0]
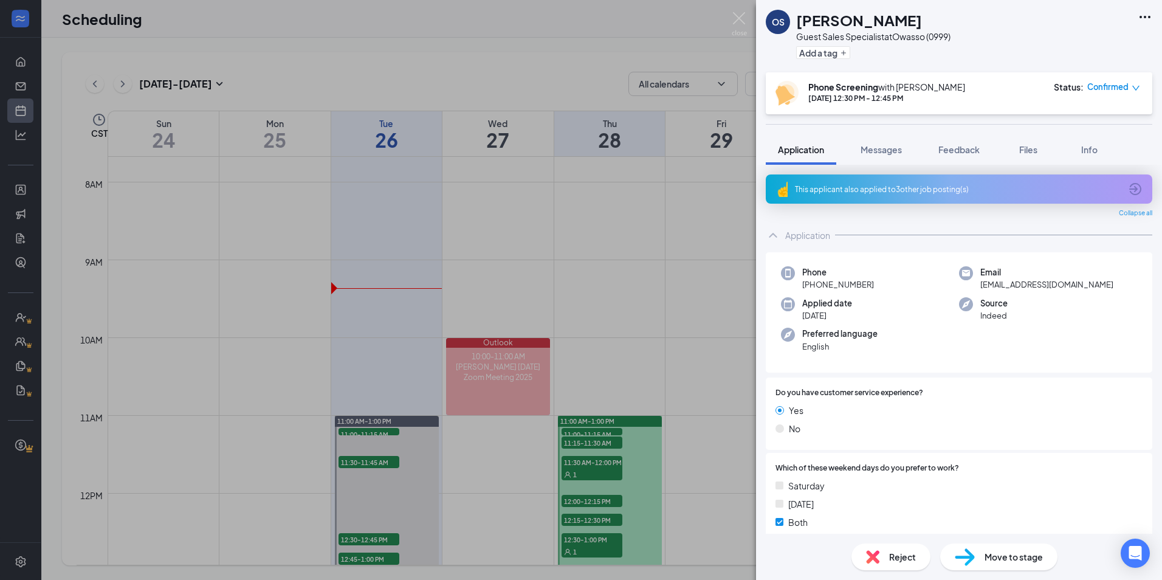
click at [848, 190] on div "This applicant also applied to 3 other job posting(s)" at bounding box center [958, 189] width 326 height 10
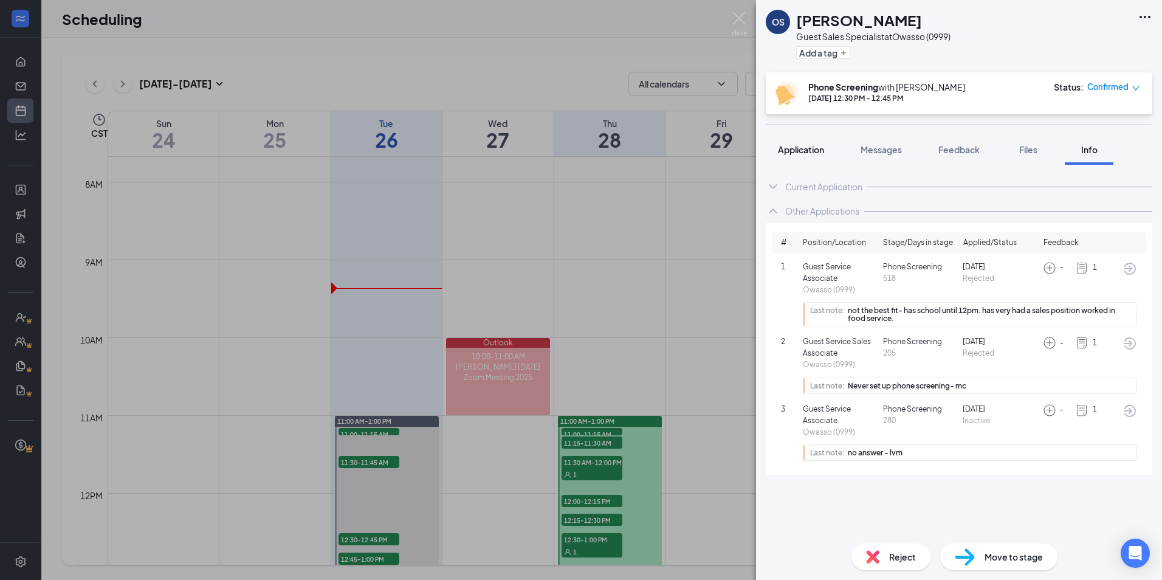
drag, startPoint x: 795, startPoint y: 161, endPoint x: 799, endPoint y: 145, distance: 16.2
click at [797, 159] on button "Application" at bounding box center [801, 149] width 70 height 30
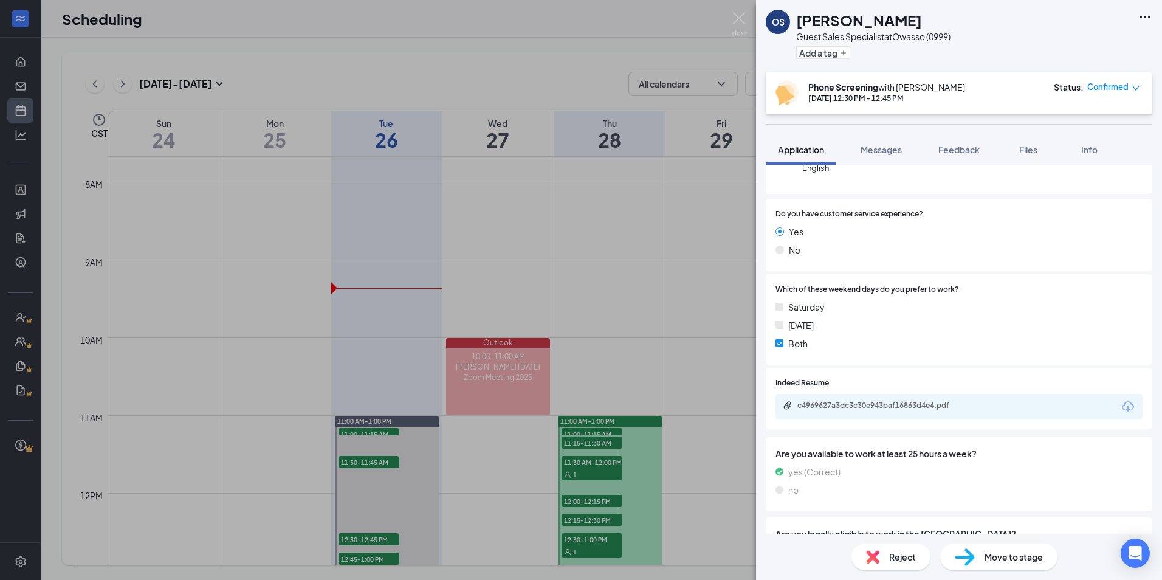
scroll to position [304, 0]
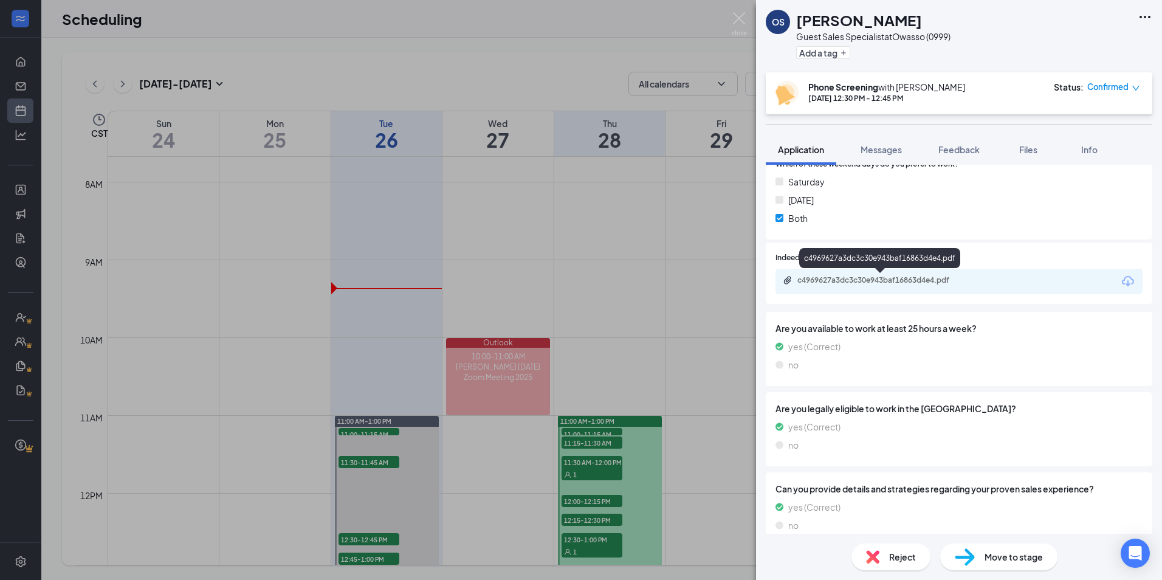
click at [860, 279] on div "c4969627a3dc3c30e943baf16863d4e4.pdf" at bounding box center [882, 280] width 170 height 10
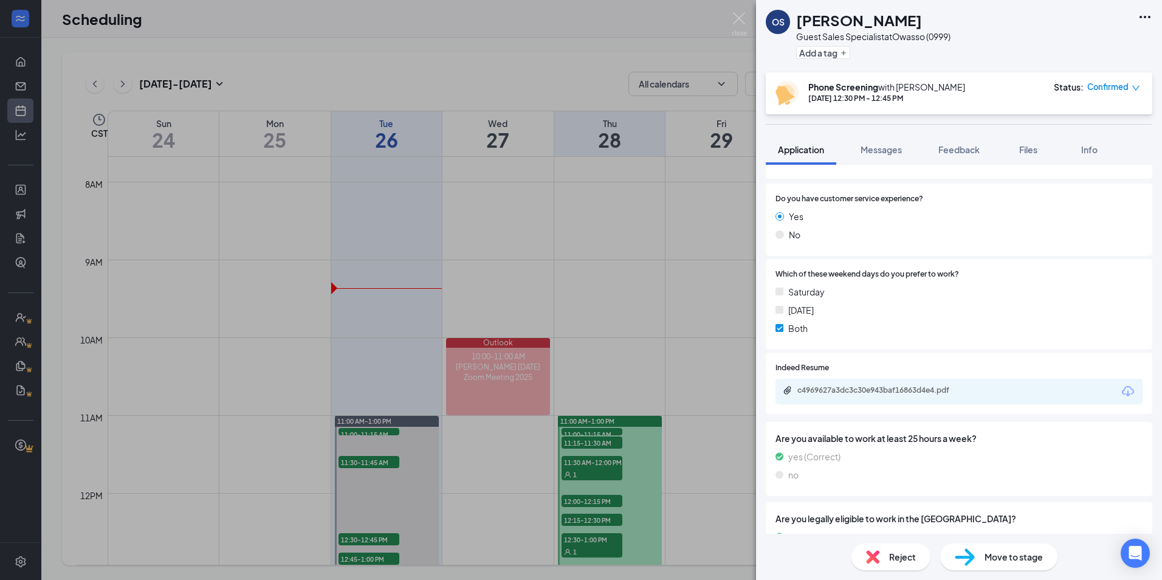
scroll to position [0, 0]
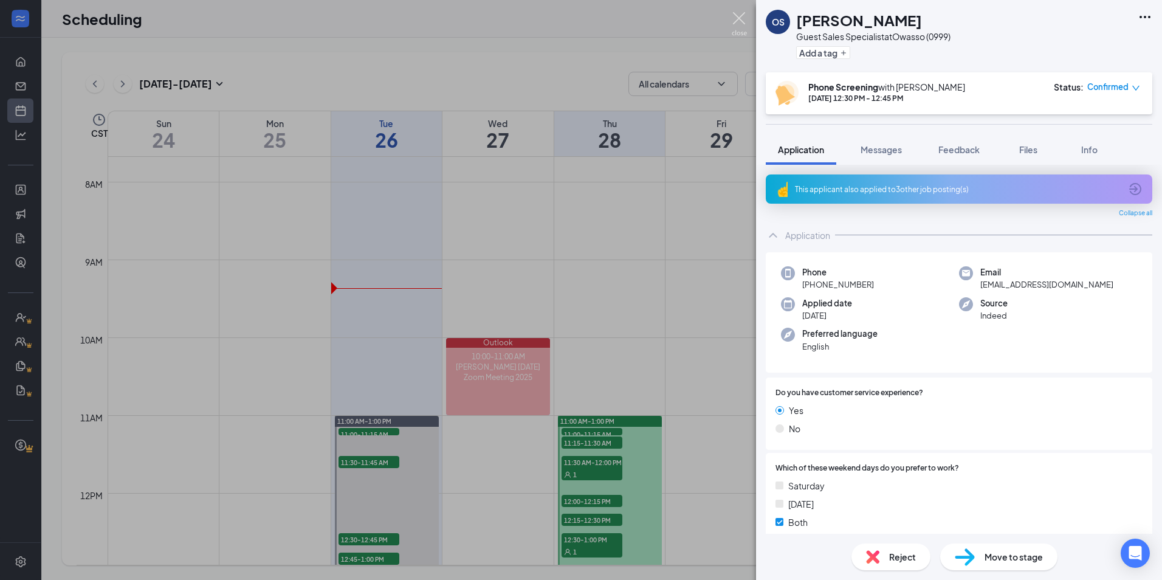
click at [737, 22] on img at bounding box center [739, 24] width 15 height 24
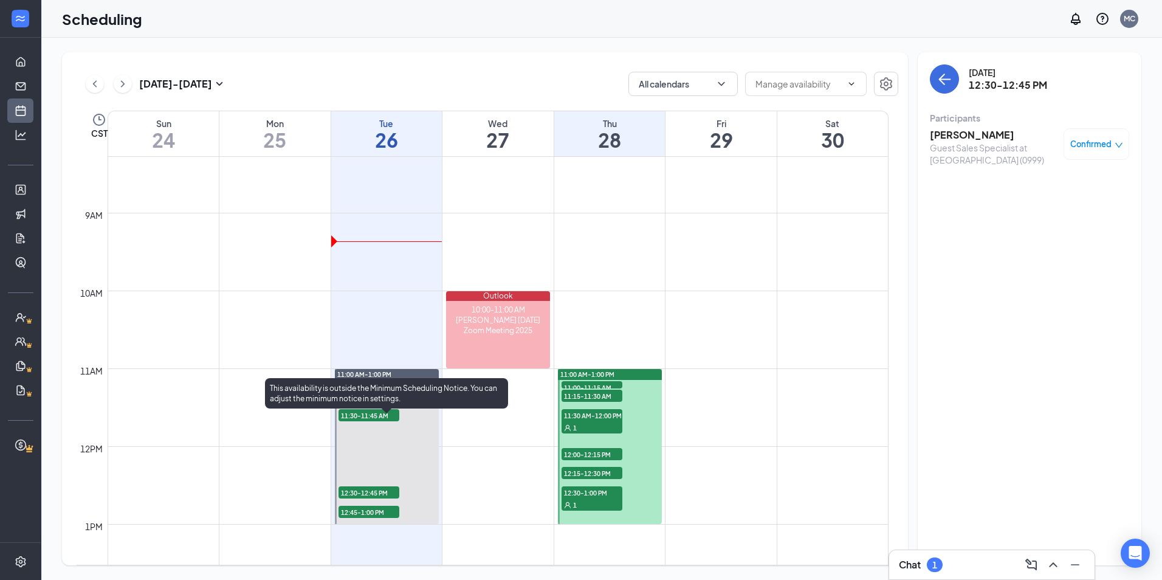
scroll to position [719, 0]
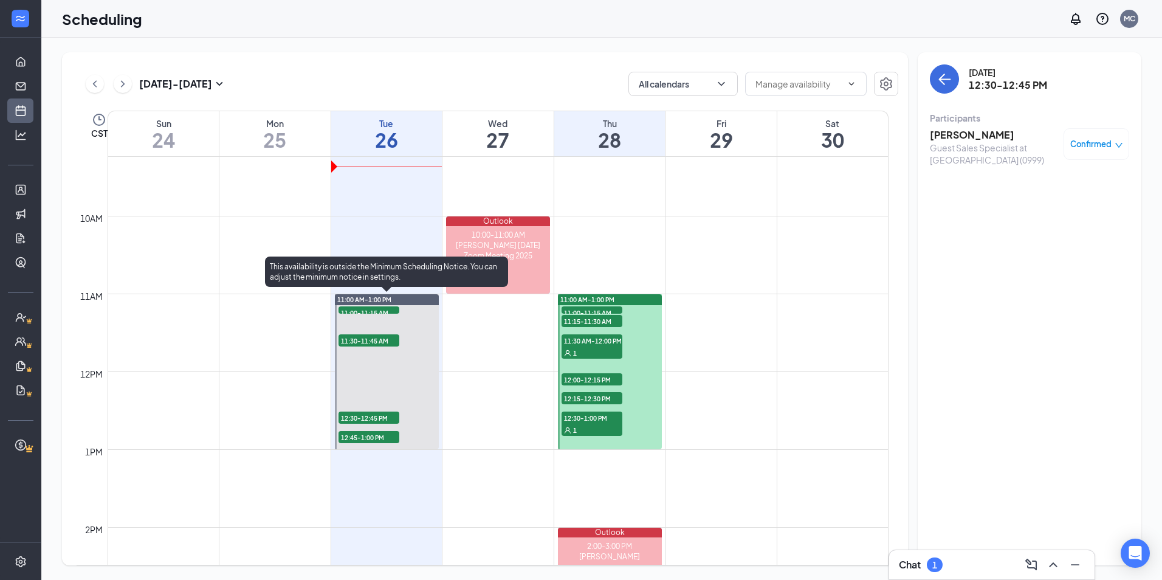
click at [382, 437] on span "12:45-1:00 PM" at bounding box center [368, 437] width 61 height 12
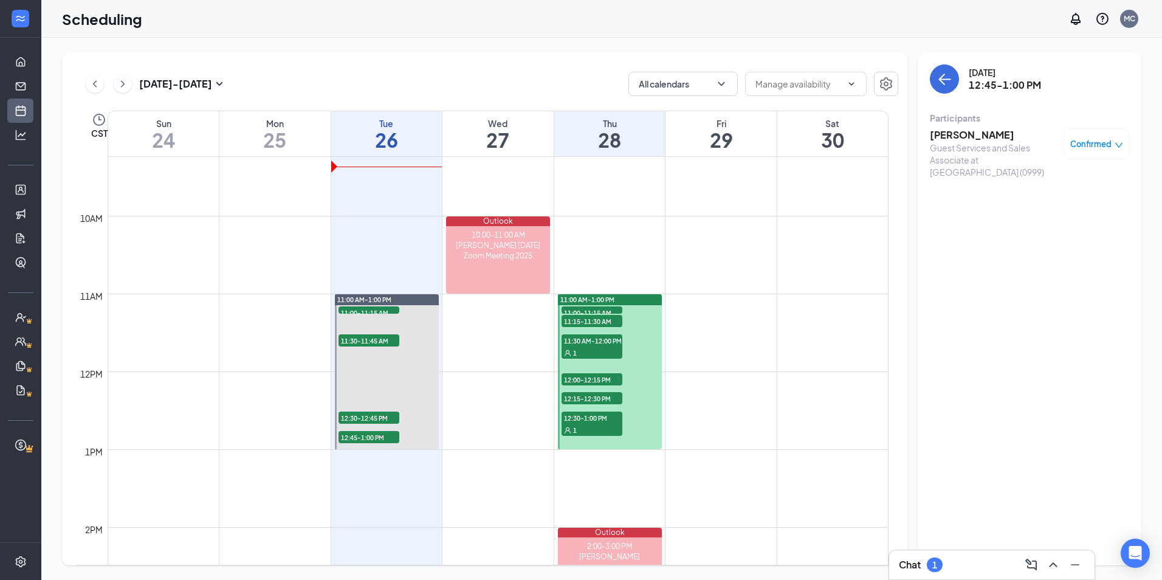
click at [950, 139] on h3 "[PERSON_NAME]" at bounding box center [994, 134] width 128 height 13
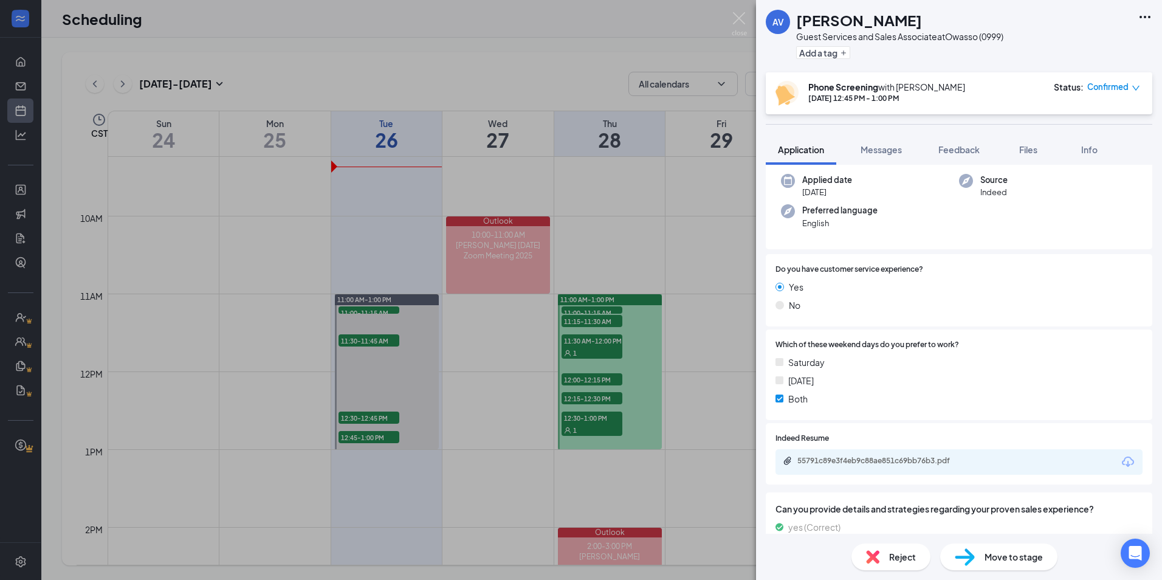
scroll to position [243, 0]
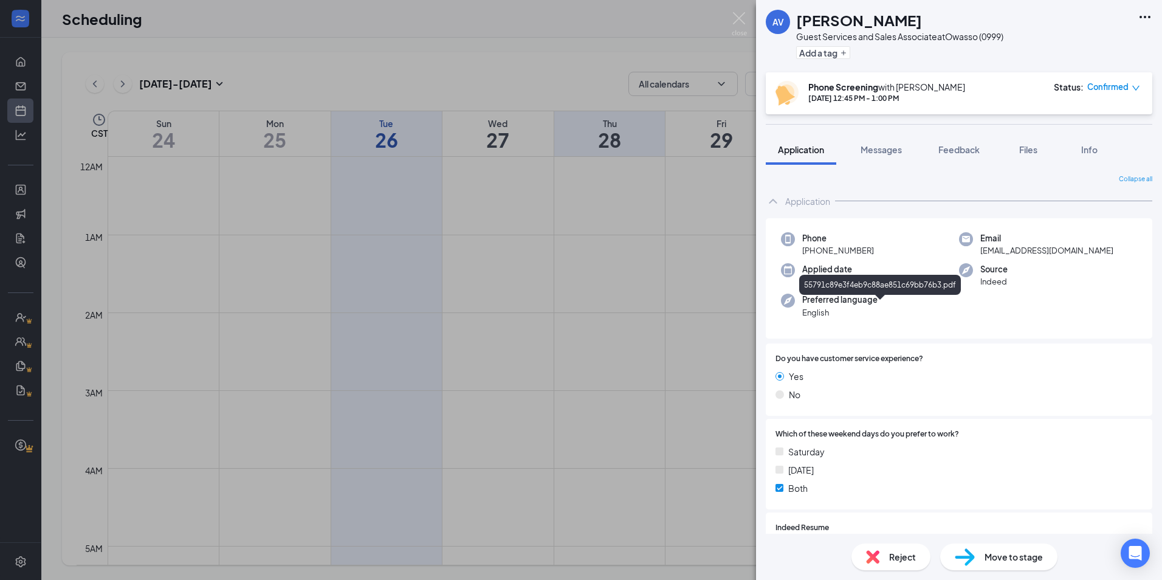
scroll to position [243, 0]
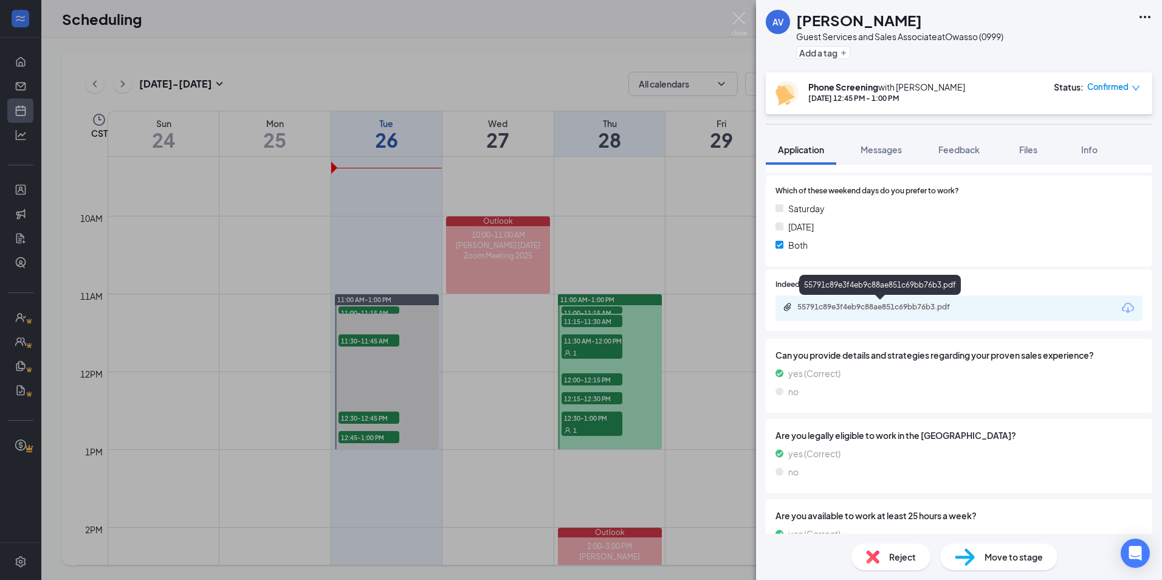
click at [907, 307] on div "55791c89e3f4eb9c88ae851c69bb76b3.pdf" at bounding box center [882, 307] width 170 height 10
click at [749, 17] on div "AV [PERSON_NAME] Guest Services and Sales Associate at [GEOGRAPHIC_DATA] (0999)…" at bounding box center [581, 290] width 1162 height 580
click at [733, 15] on img at bounding box center [739, 24] width 15 height 24
